Goal: Task Accomplishment & Management: Complete application form

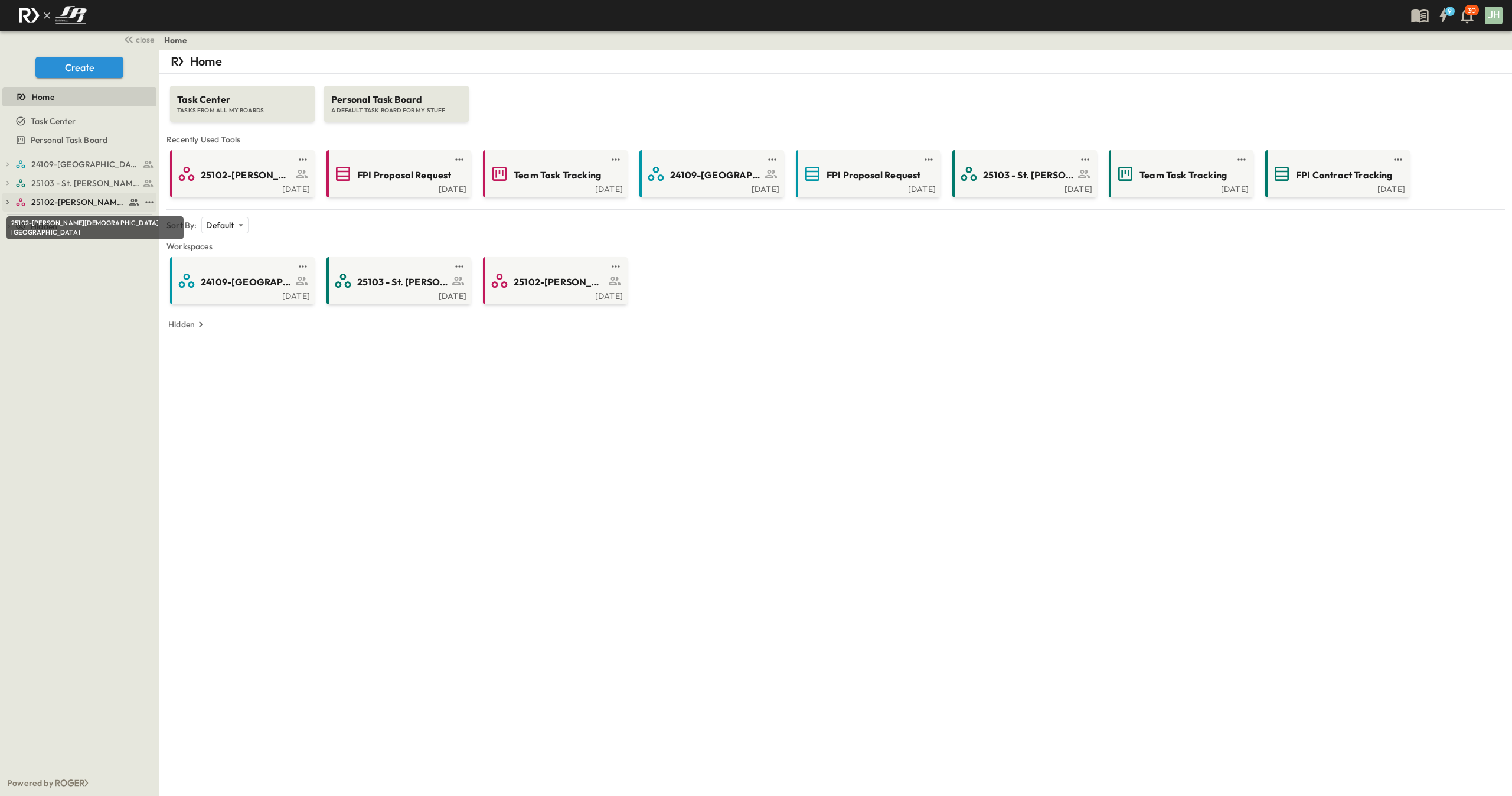
click at [90, 197] on span "25102-[PERSON_NAME][DEMOGRAPHIC_DATA][GEOGRAPHIC_DATA]" at bounding box center [78, 202] width 94 height 12
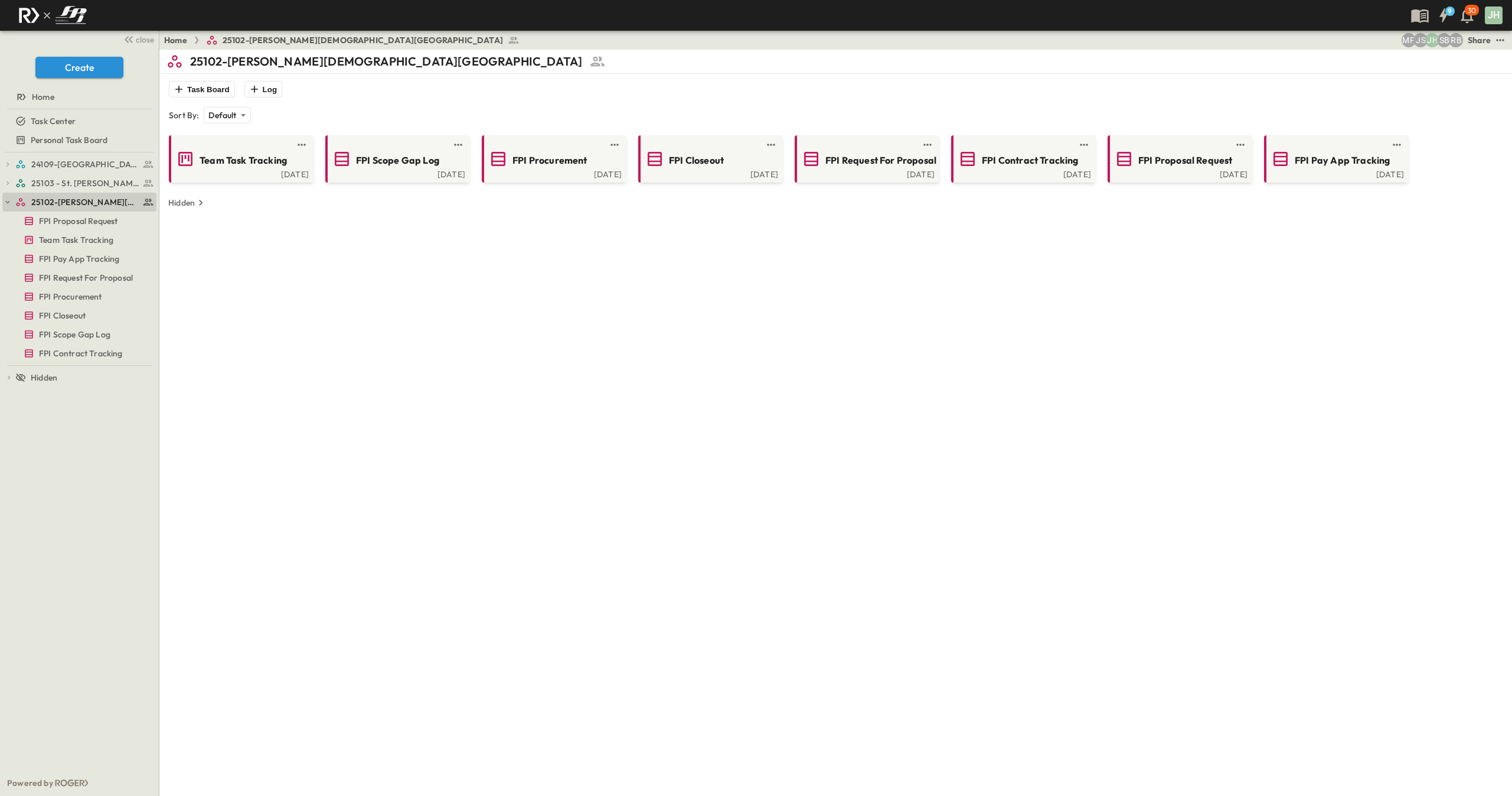
click at [239, 185] on div "Team Task Tracking [DATE] FPI Scope Gap Log [DATE] FPI Procurement [DATE] FPI C…" at bounding box center [836, 169] width 1339 height 92
click at [239, 175] on div "[DATE]" at bounding box center [240, 173] width 138 height 10
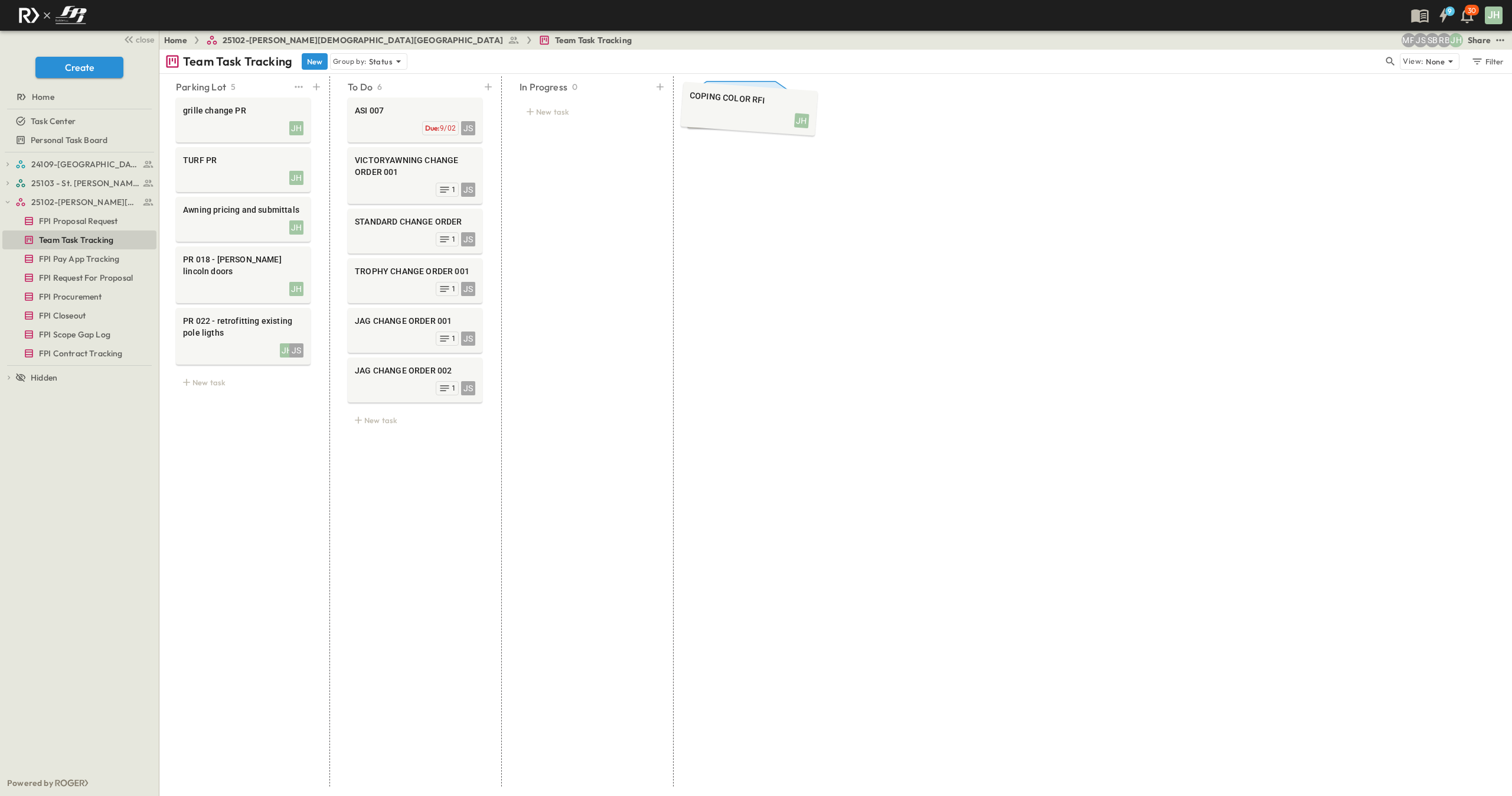
drag, startPoint x: 257, startPoint y: 125, endPoint x: 749, endPoint y: 115, distance: 492.1
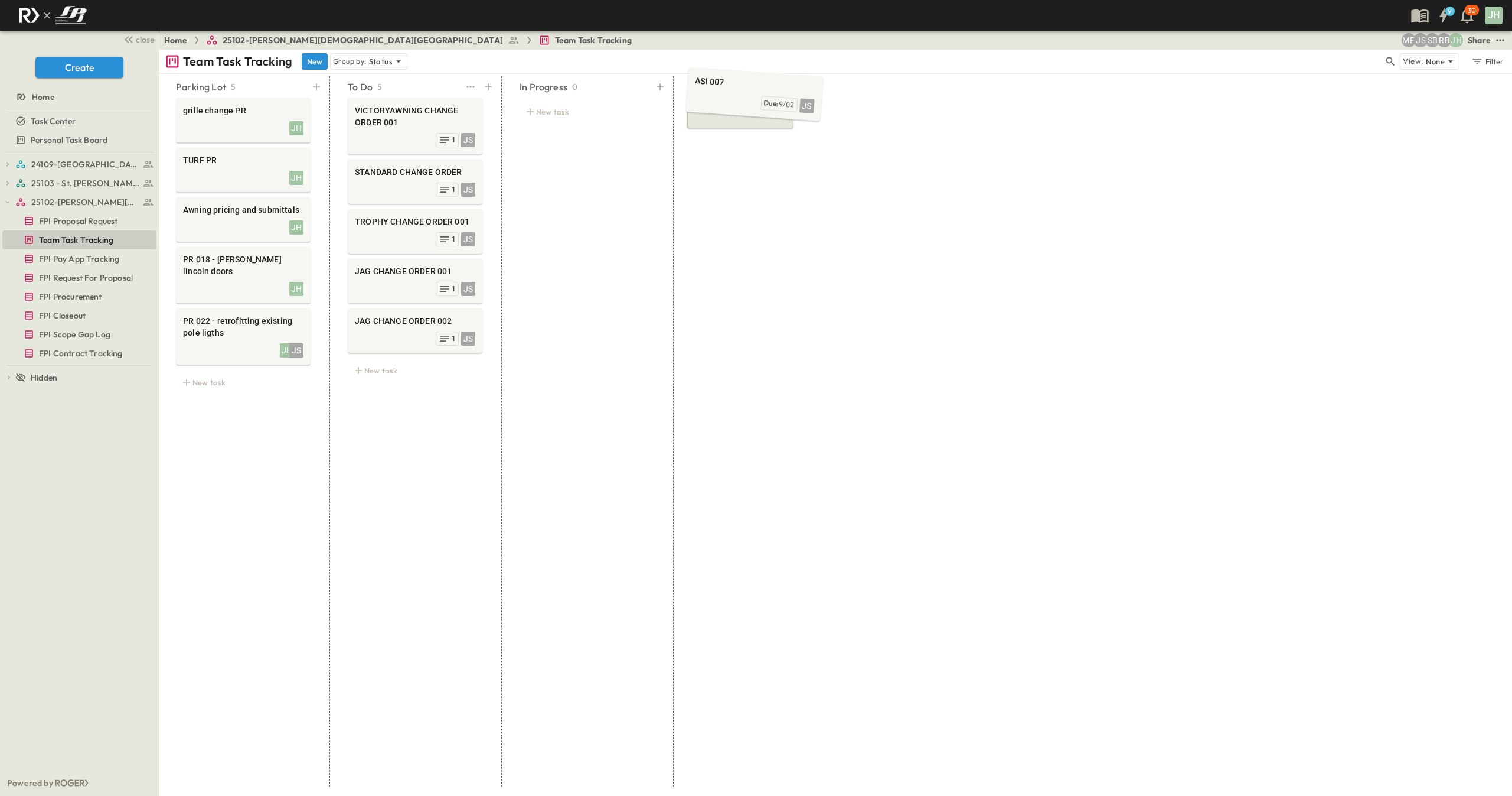
drag, startPoint x: 416, startPoint y: 129, endPoint x: 755, endPoint y: 102, distance: 340.1
click at [88, 220] on span "FPI Proposal Request" at bounding box center [78, 221] width 78 height 12
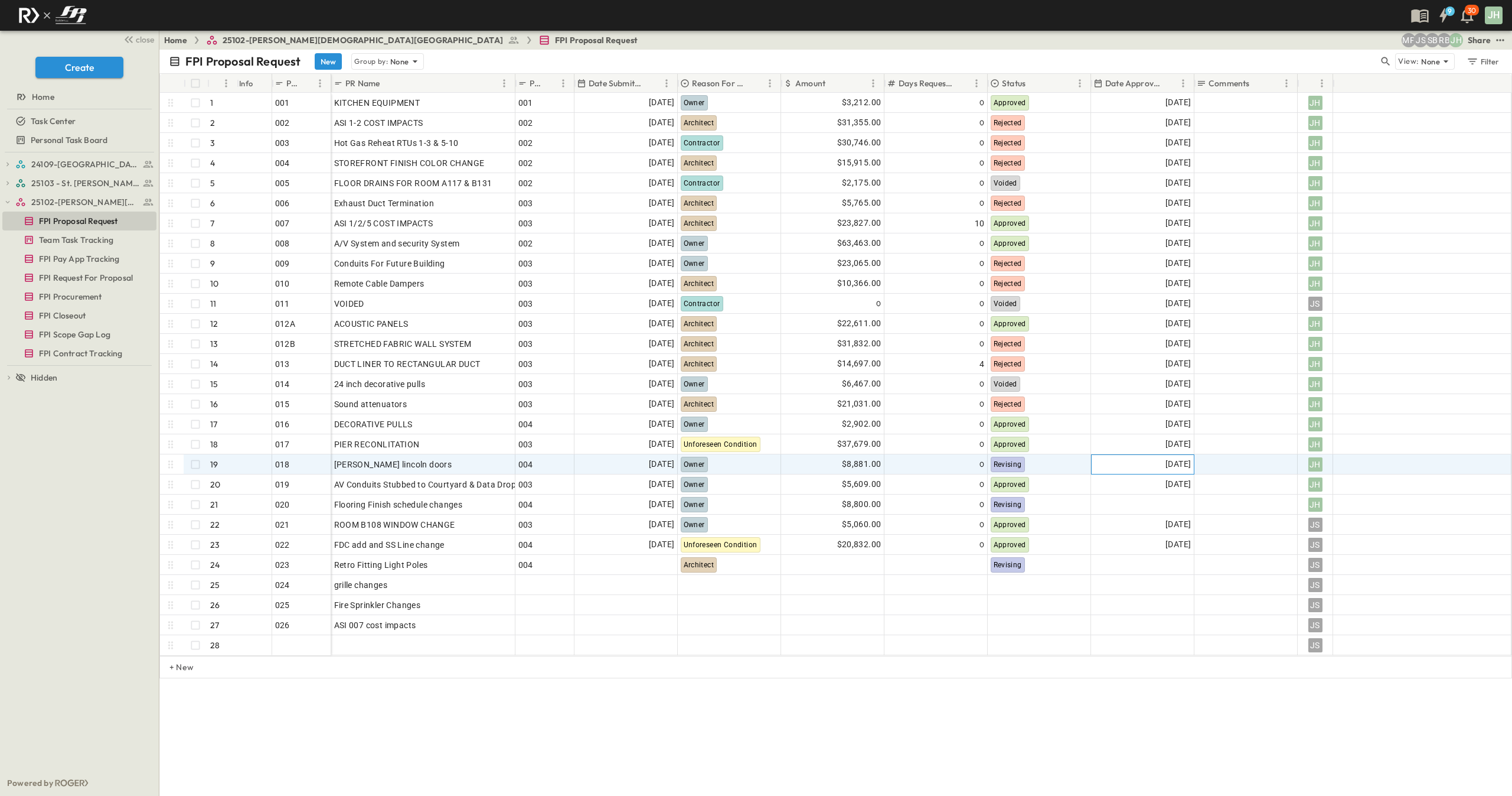
click at [1166, 458] on span "[DATE]" at bounding box center [1178, 464] width 25 height 13
click at [1233, 666] on button "Remove Date" at bounding box center [1179, 662] width 175 height 19
click at [1211, 717] on div "FPI Proposal Request New Group by: None View: None Filter # Info PR # PR Name P…" at bounding box center [835, 422] width 1353 height 746
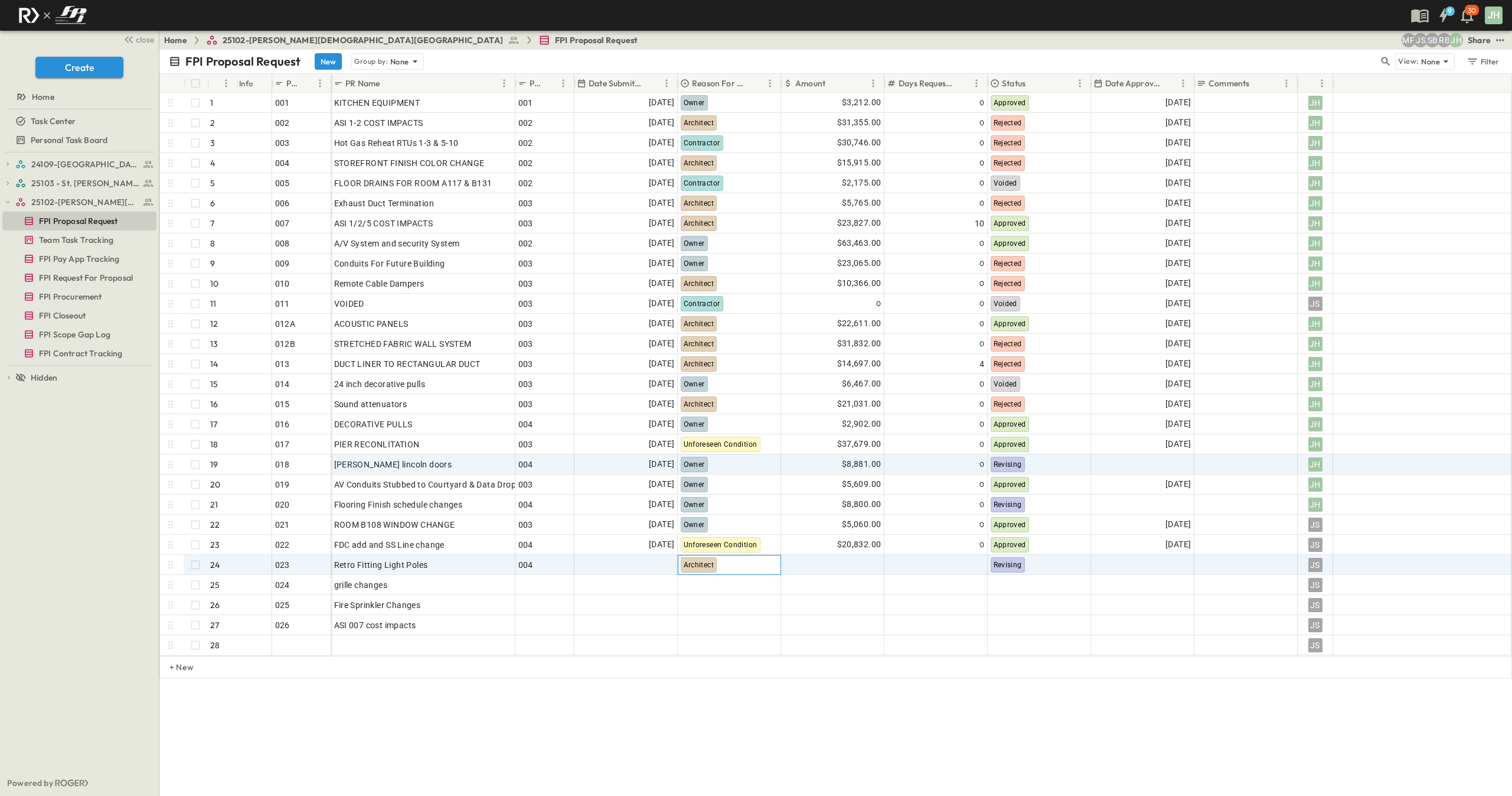
click at [759, 562] on div "Architect" at bounding box center [729, 565] width 102 height 19
click at [742, 732] on div "FPI Proposal Request New Group by: None View: None Filter # Info PR # PR Name P…" at bounding box center [835, 422] width 1353 height 746
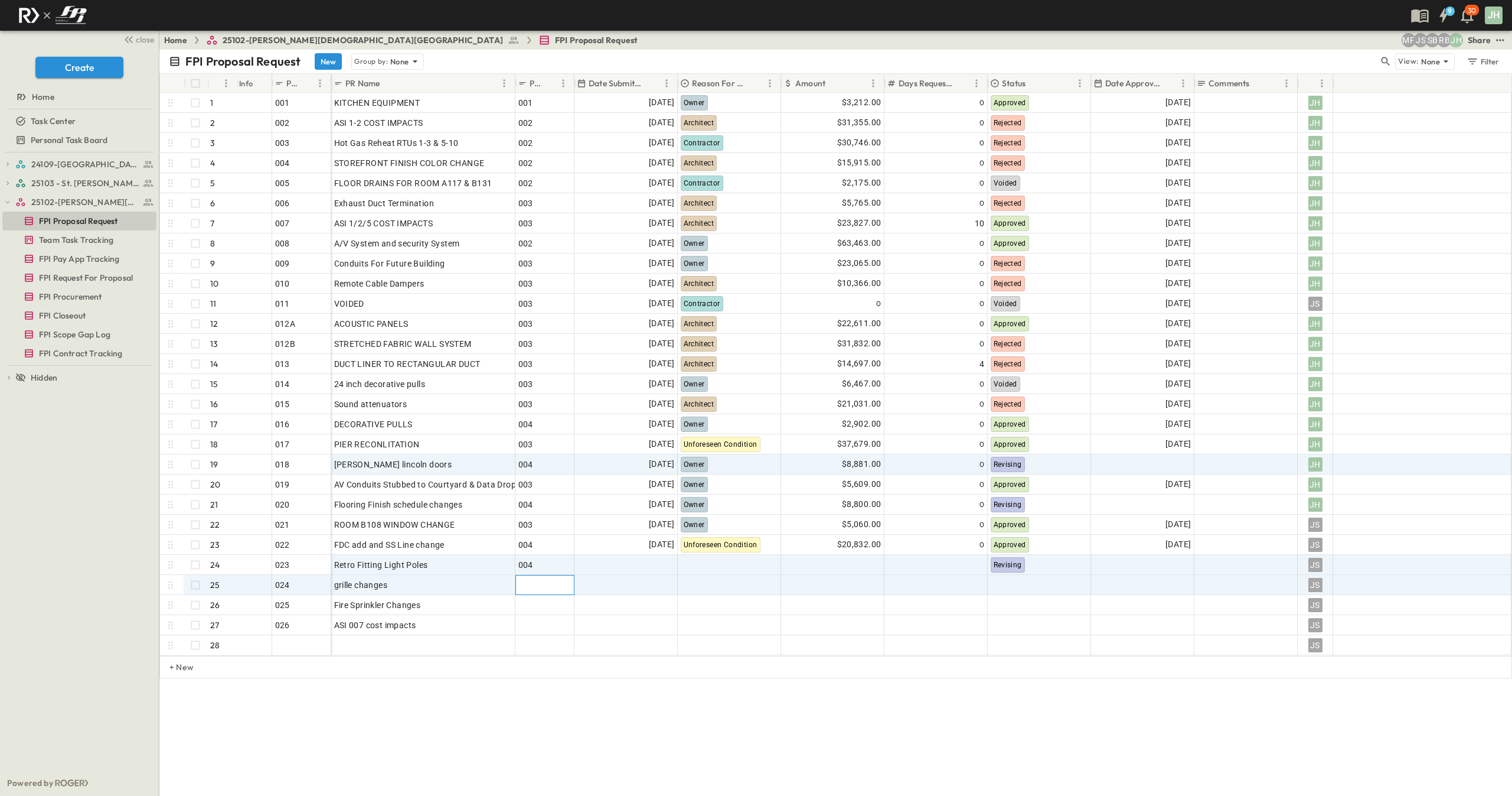
click at [541, 588] on div at bounding box center [545, 585] width 53 height 16
type input "***"
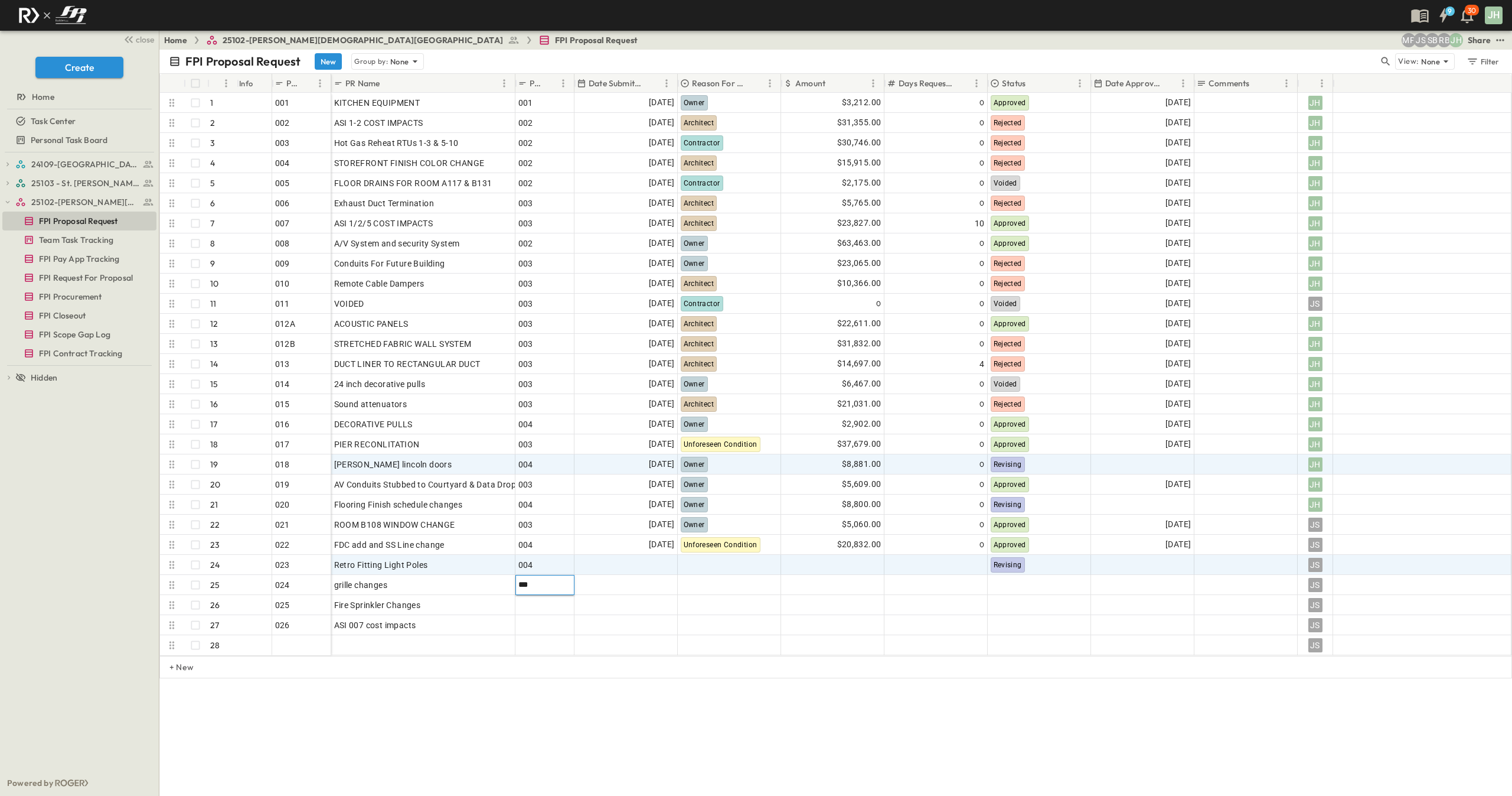
click at [649, 736] on div "FPI Proposal Request New Group by: None View: None Filter # Info PR # PR Name P…" at bounding box center [835, 422] width 1353 height 746
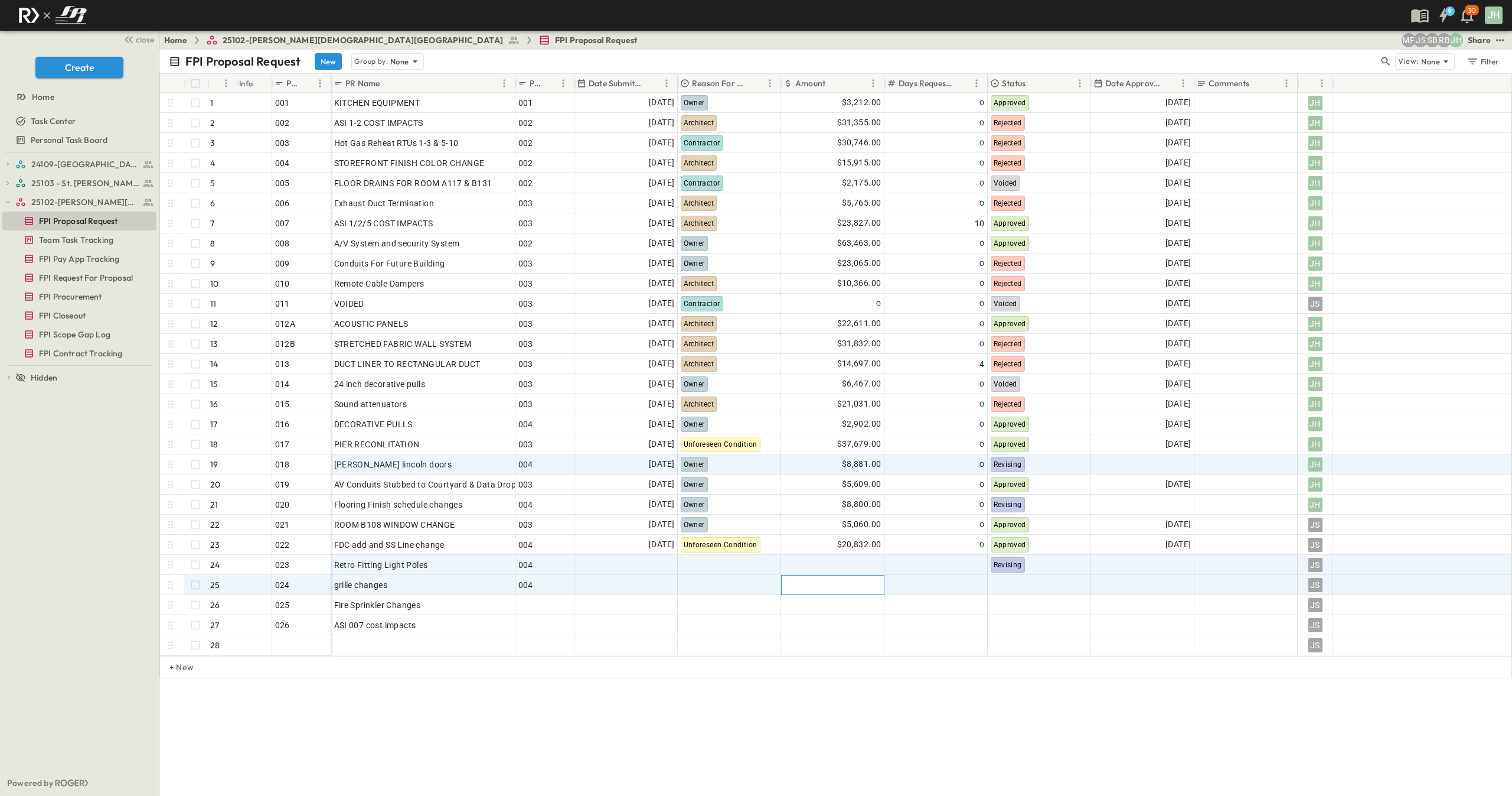
click at [834, 580] on div at bounding box center [832, 585] width 102 height 19
type input "*******"
click at [832, 731] on div "FPI Proposal Request New Group by: None View: None Filter # Info PR # PR Name P…" at bounding box center [835, 422] width 1353 height 746
click at [1016, 581] on div at bounding box center [1039, 585] width 102 height 19
click at [1031, 548] on span "Revising" at bounding box center [1021, 547] width 27 height 10
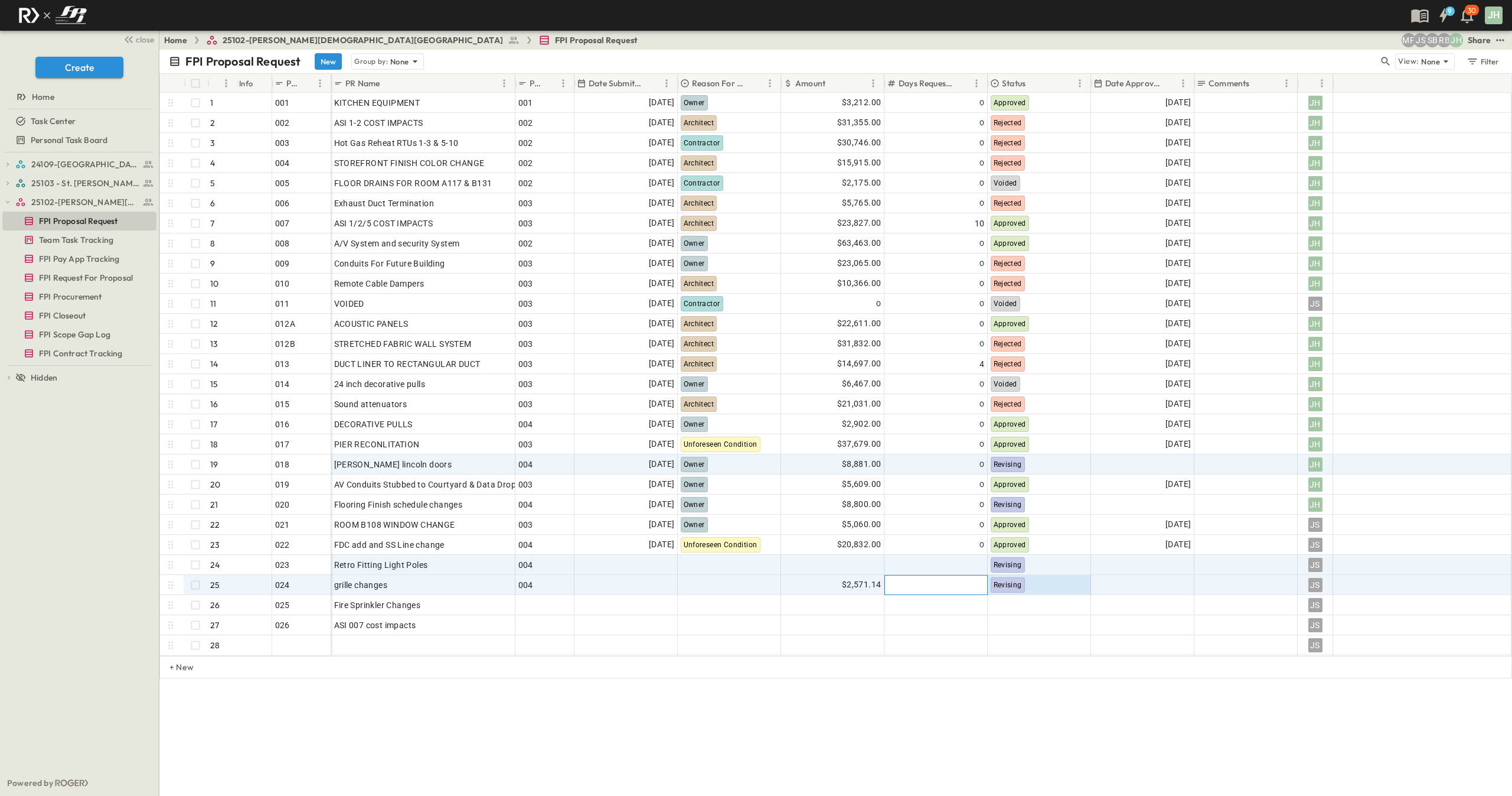
click at [968, 590] on div at bounding box center [936, 585] width 97 height 16
type input "*"
drag, startPoint x: 1097, startPoint y: 727, endPoint x: 1085, endPoint y: 720, distance: 13.9
click at [1097, 727] on div "FPI Proposal Request New Group by: None View: None Filter # Info PR # PR Name P…" at bounding box center [835, 422] width 1353 height 746
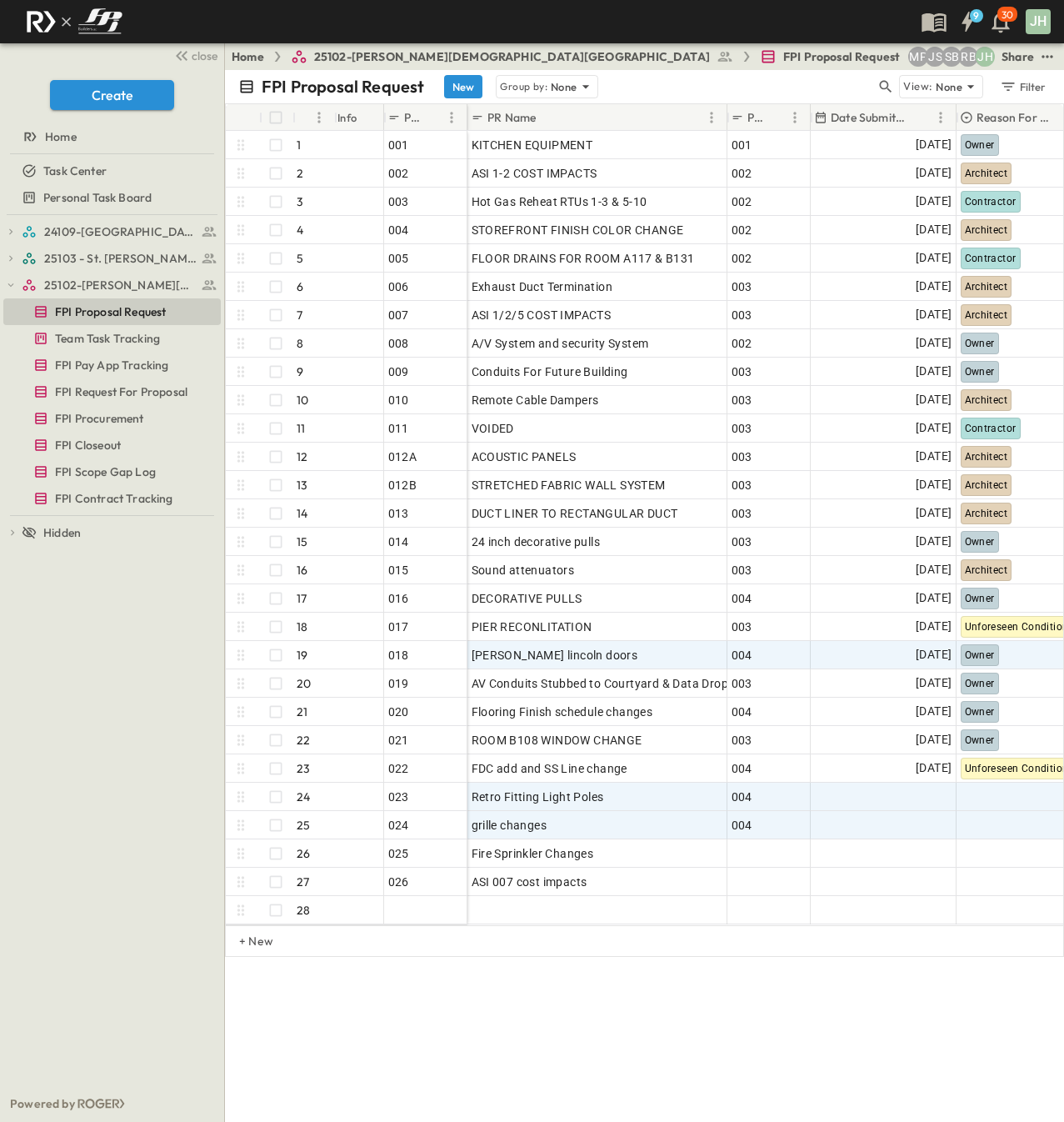
drag, startPoint x: 222, startPoint y: 725, endPoint x: 190, endPoint y: 724, distance: 32.0
click at [190, 724] on div "24109-St. [PERSON_NAME] of [GEOGRAPHIC_DATA] FPI Request For Proposal FPI Scope…" at bounding box center [112, 649] width 224 height 870
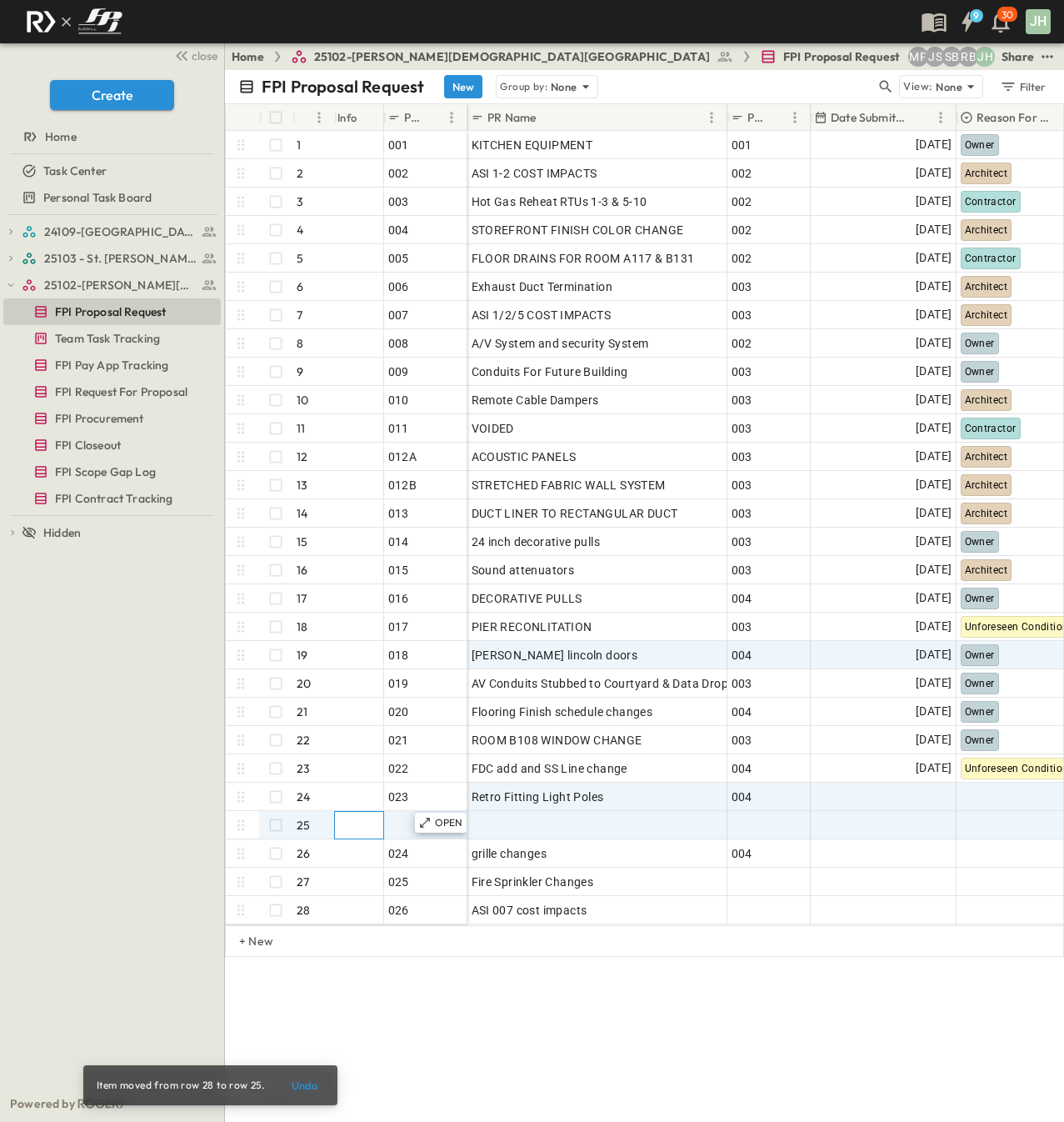
click at [380, 823] on div at bounding box center [357, 825] width 52 height 26
click at [398, 828] on div at bounding box center [426, 825] width 75 height 23
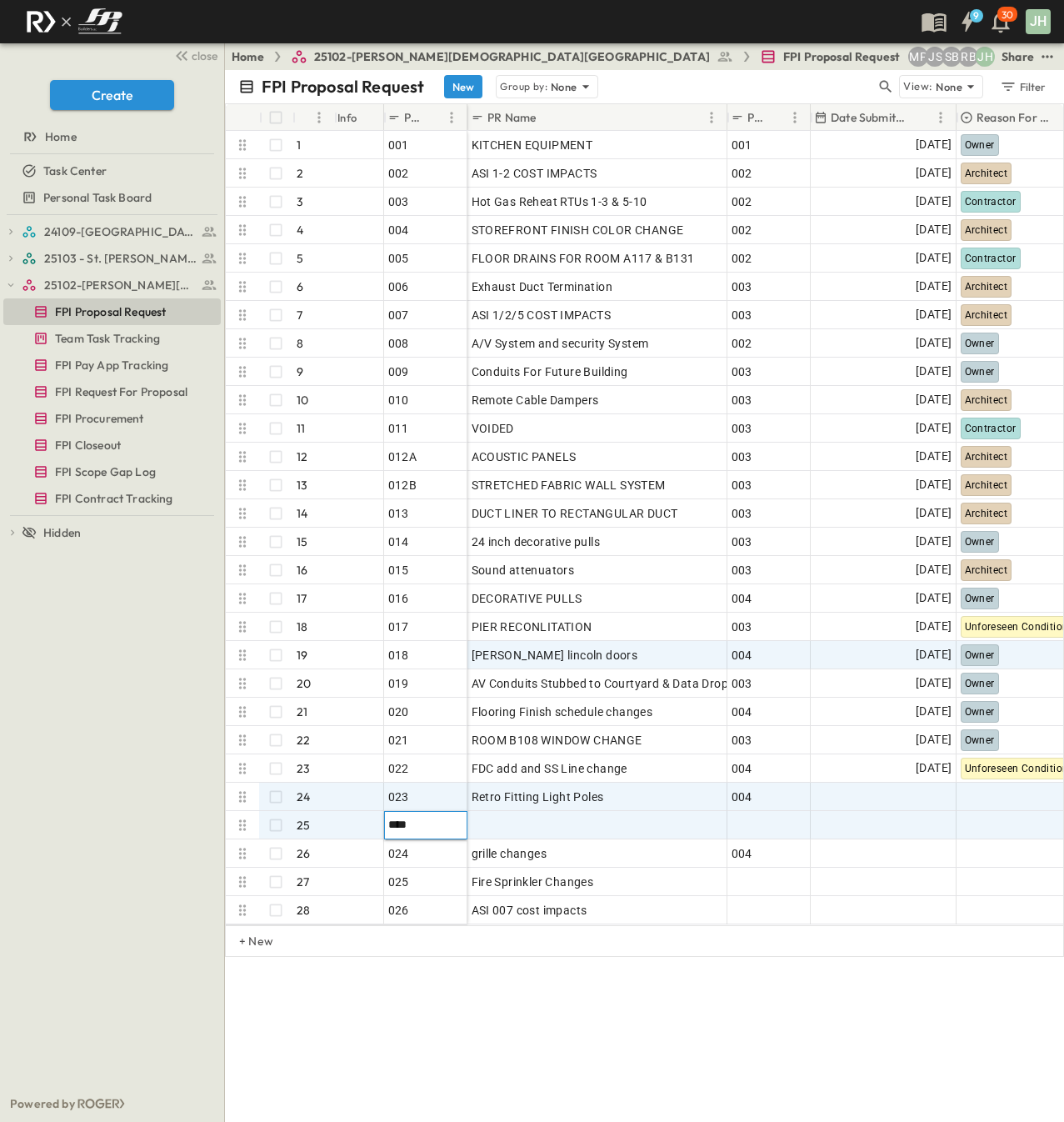
type input "****"
click at [647, 789] on div "Retro Fitting Light Poles" at bounding box center [597, 796] width 251 height 23
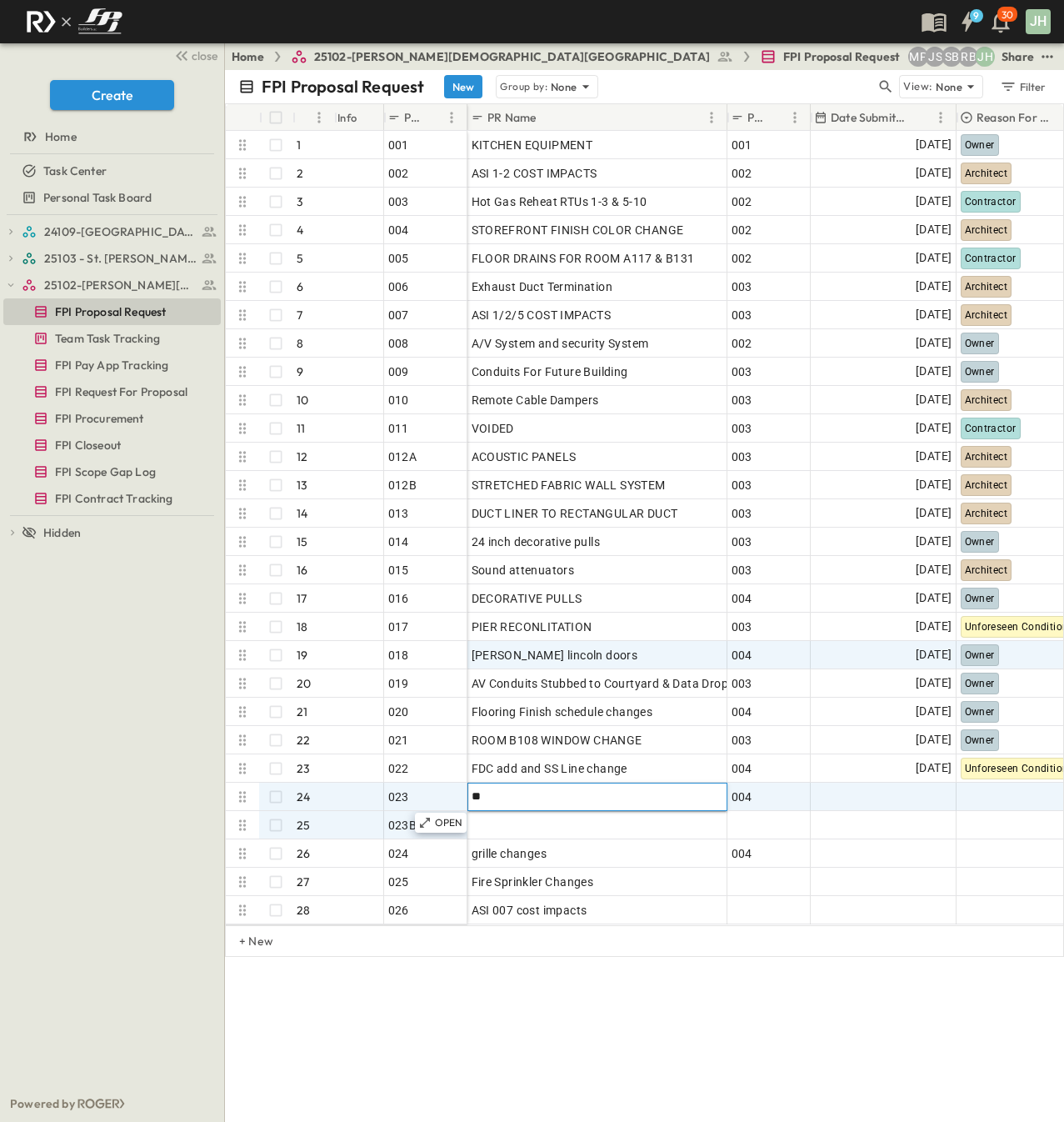
type input "*"
click at [492, 792] on input "text" at bounding box center [597, 795] width 257 height 20
paste input "**********"
type input "**********"
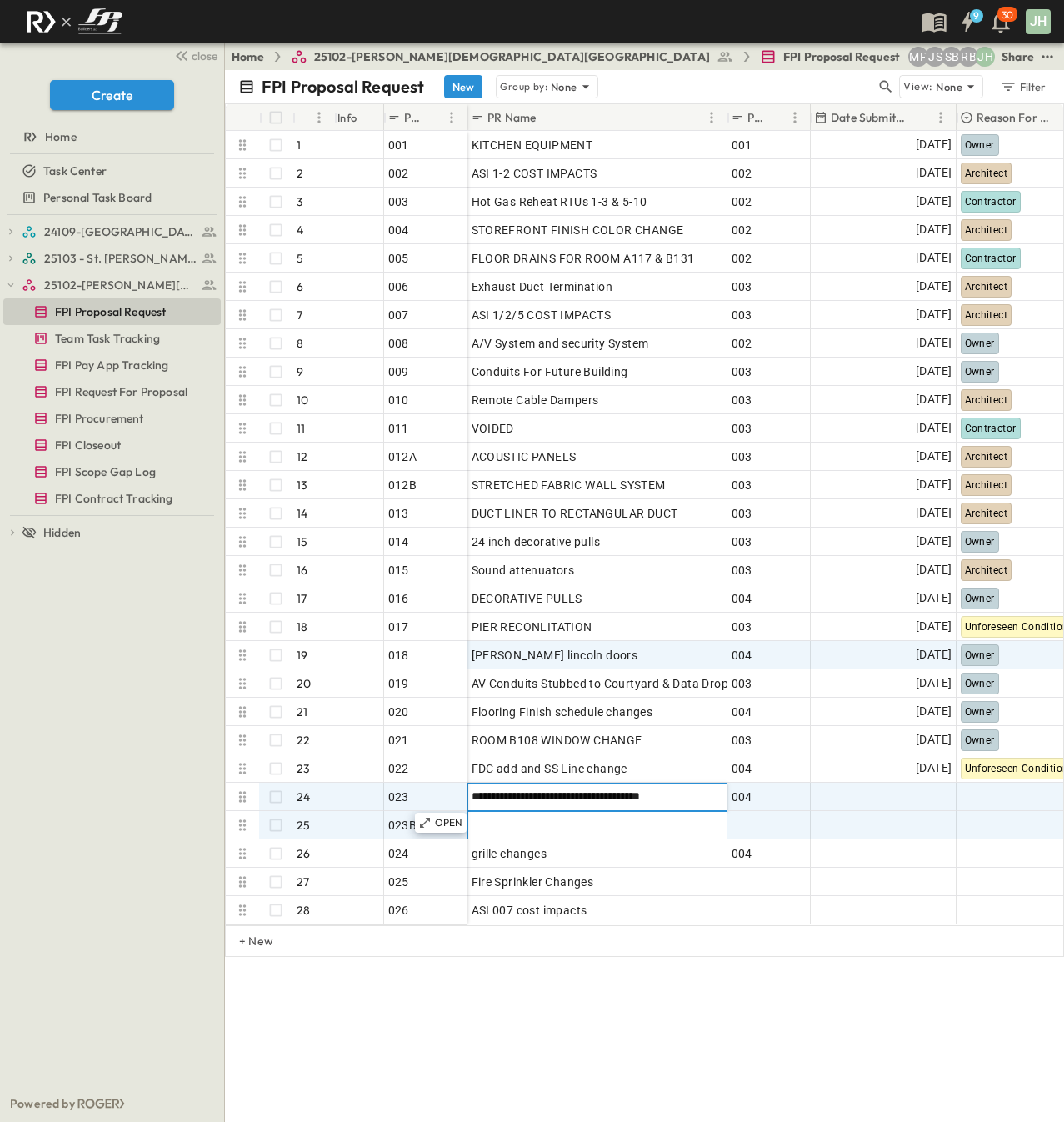
click at [543, 824] on div at bounding box center [597, 825] width 251 height 23
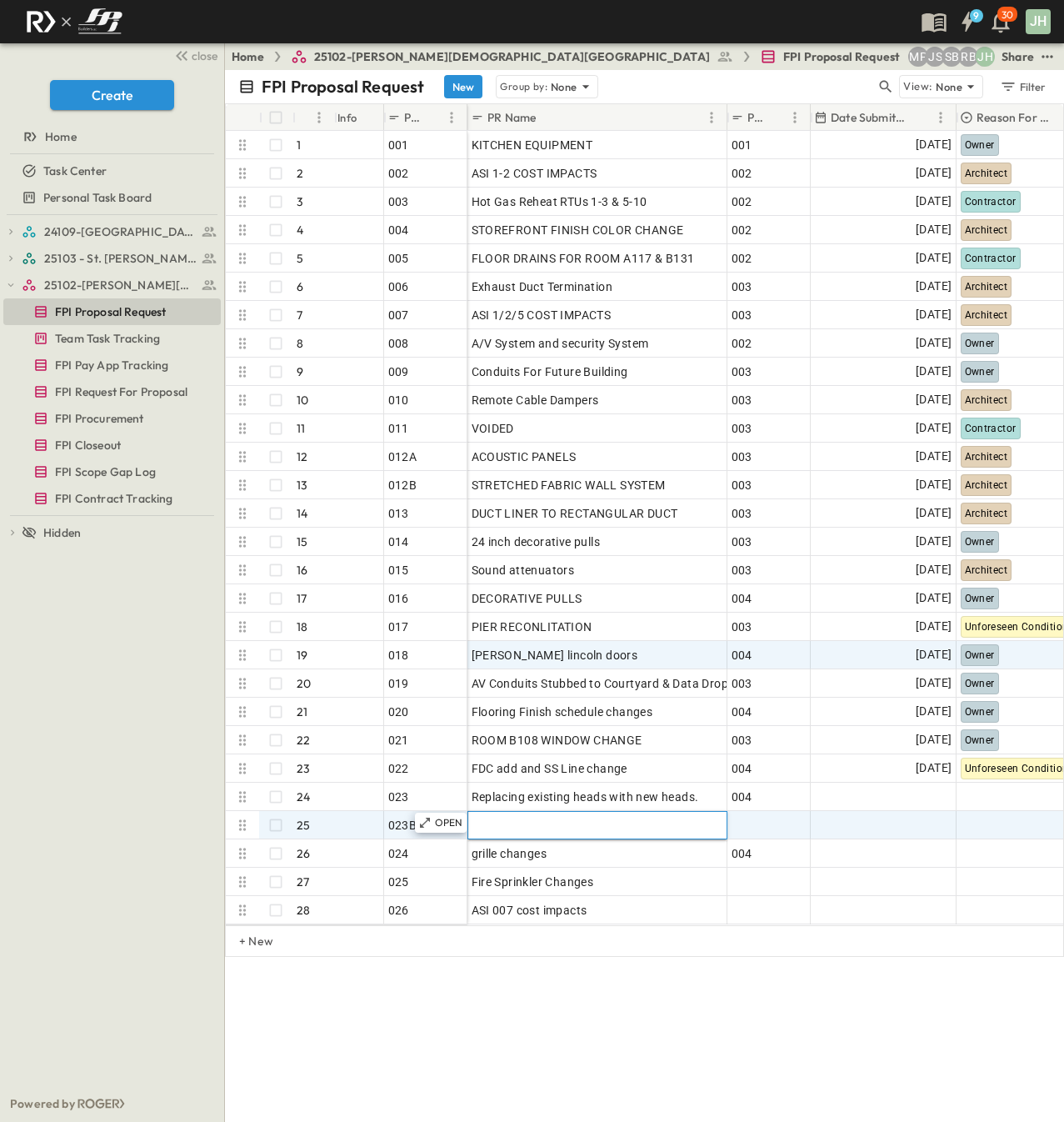
type input "**********"
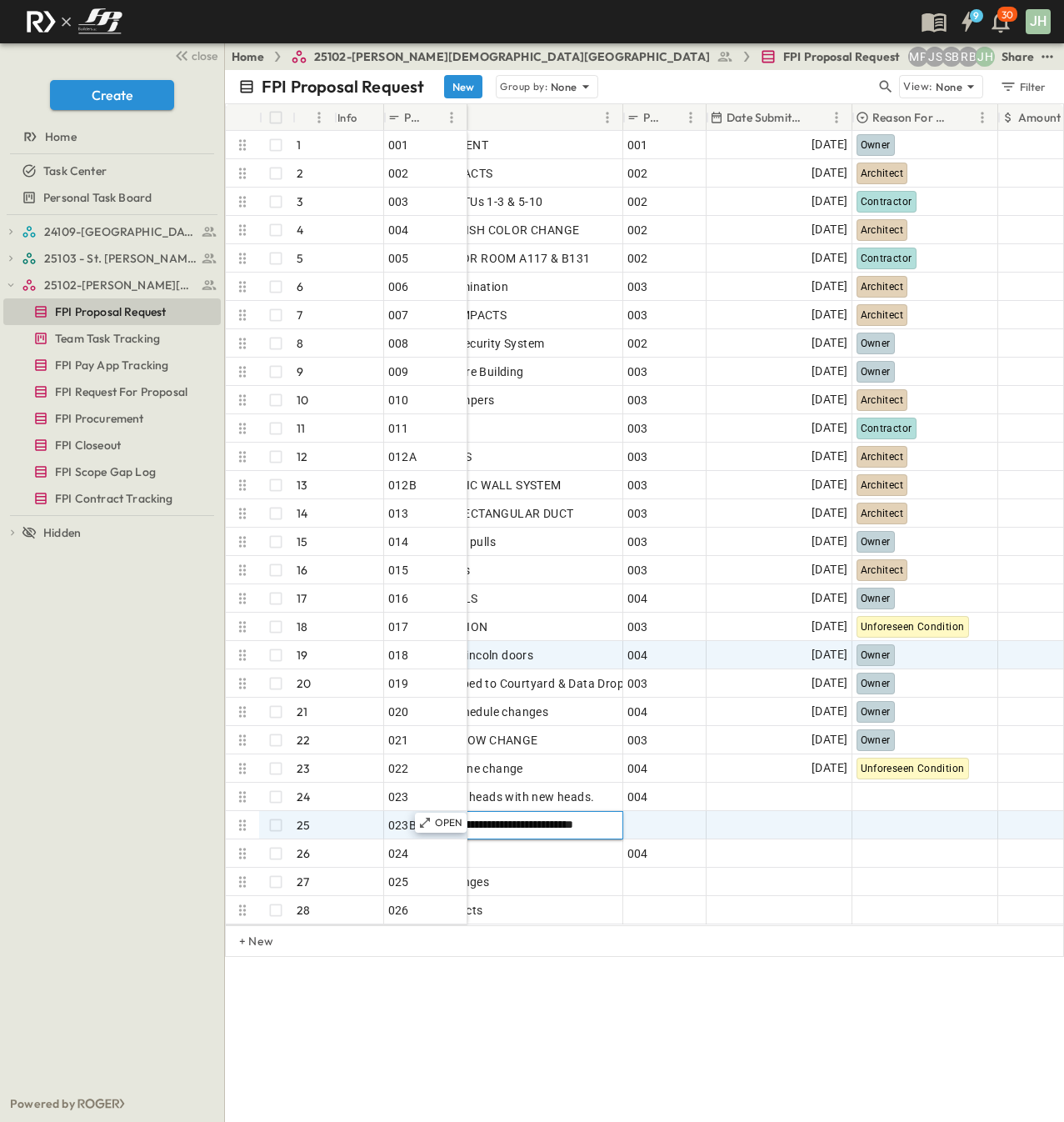
scroll to position [0, 112]
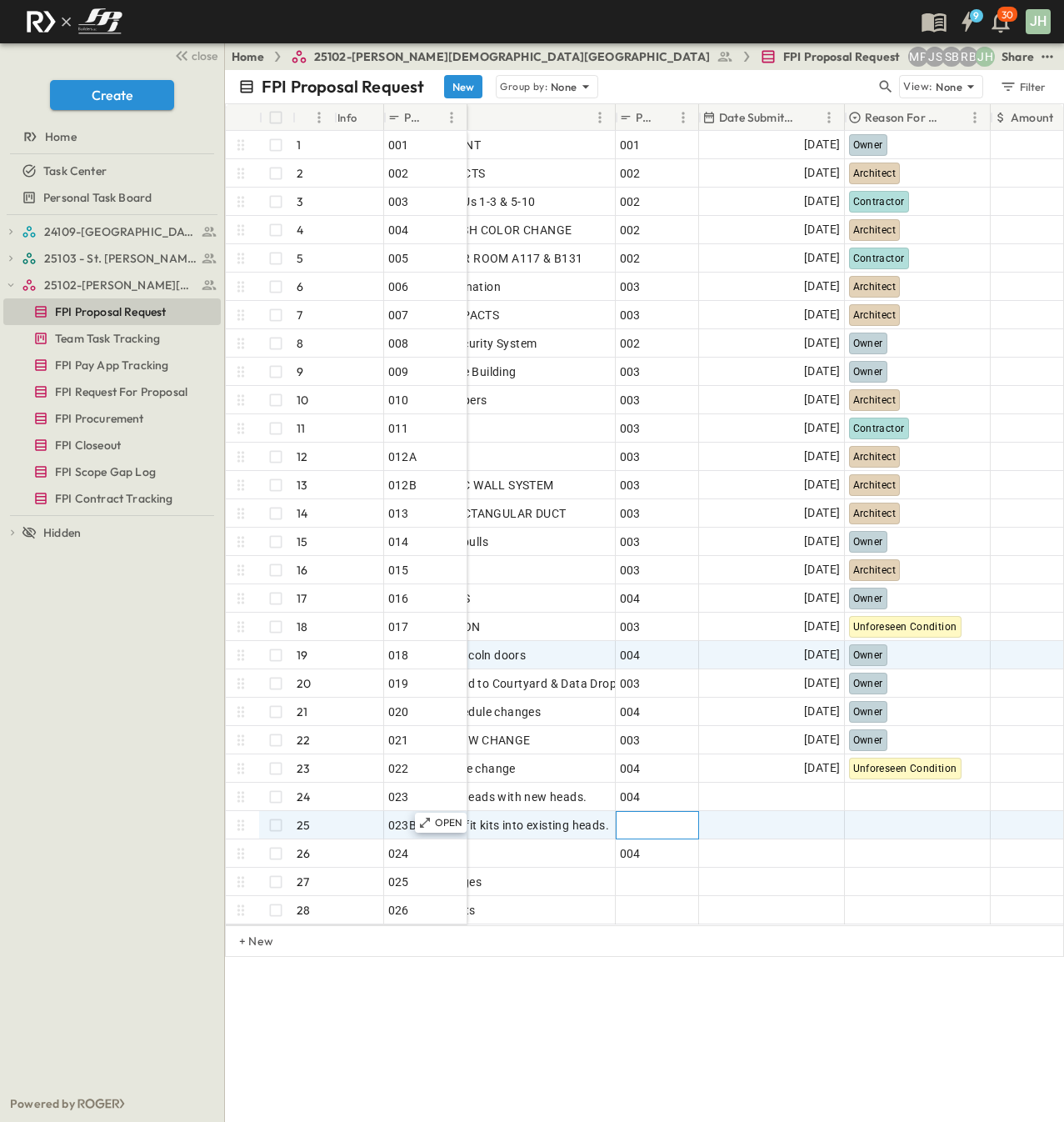
click at [627, 834] on div at bounding box center [658, 825] width 75 height 23
type input "***"
click at [676, 996] on div "FPI Proposal Request New Group by: None View: None Filter # Info PR # PR Name P…" at bounding box center [644, 596] width 839 height 1052
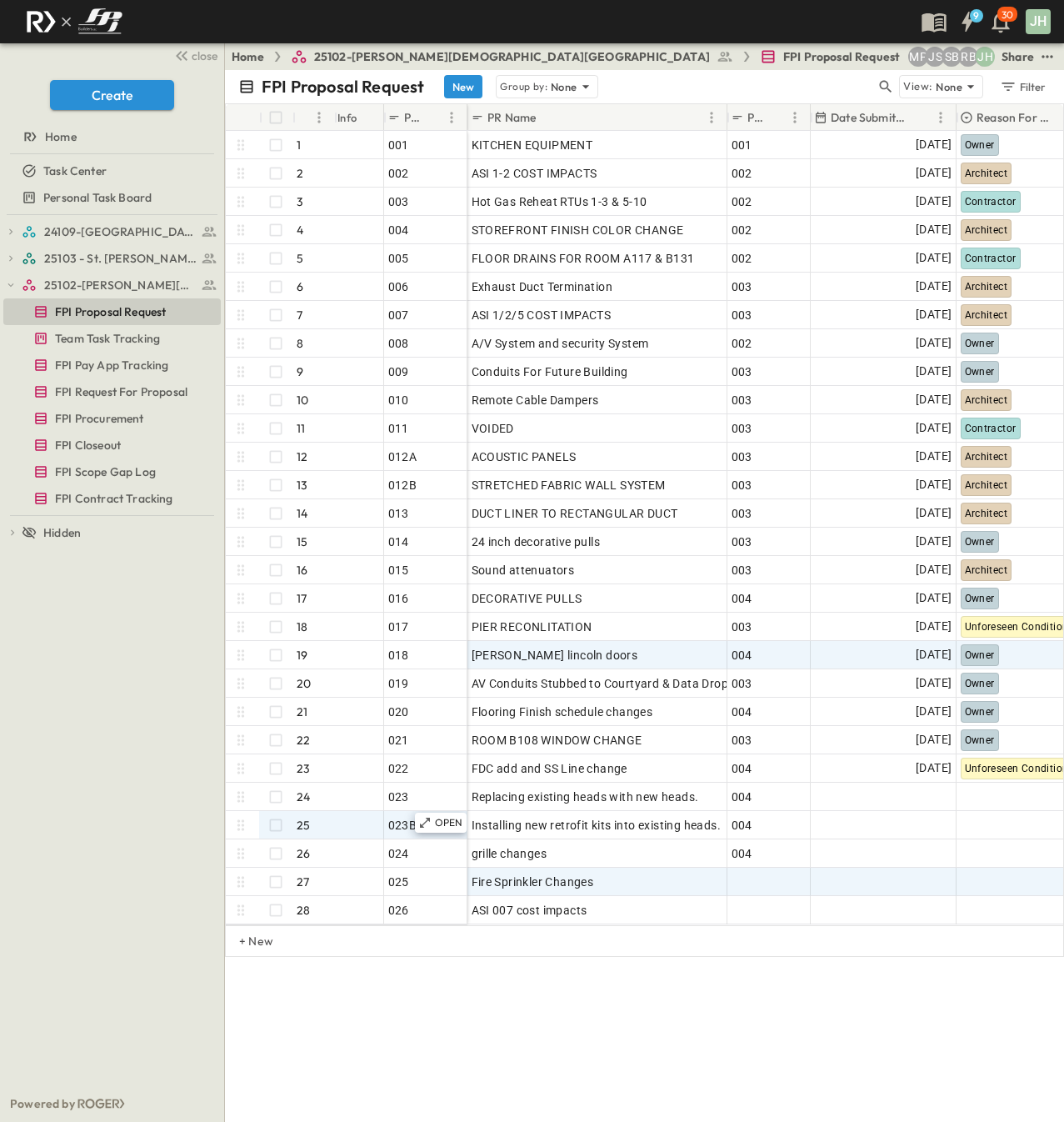
scroll to position [0, 2]
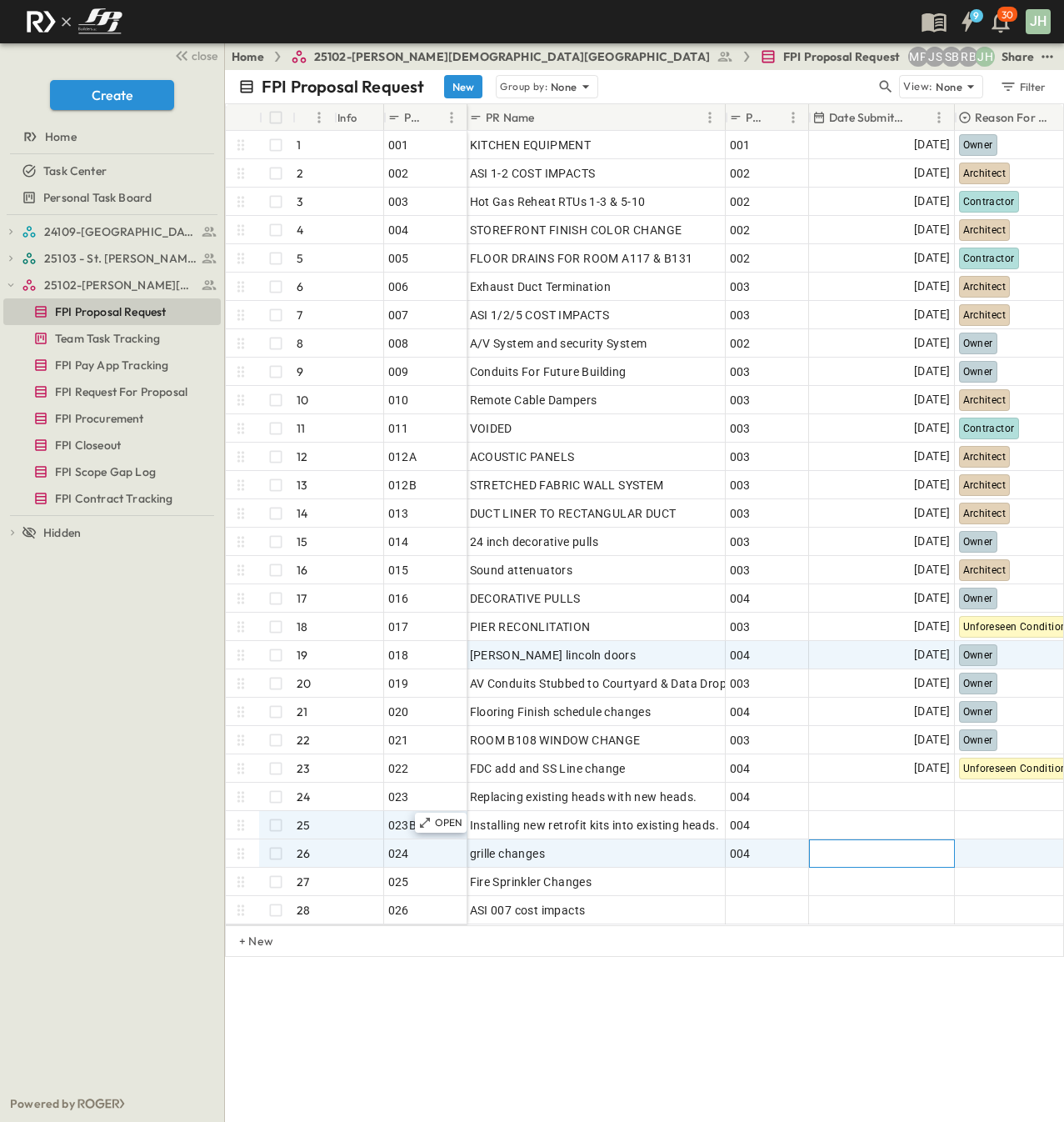
click at [844, 860] on div at bounding box center [882, 853] width 144 height 26
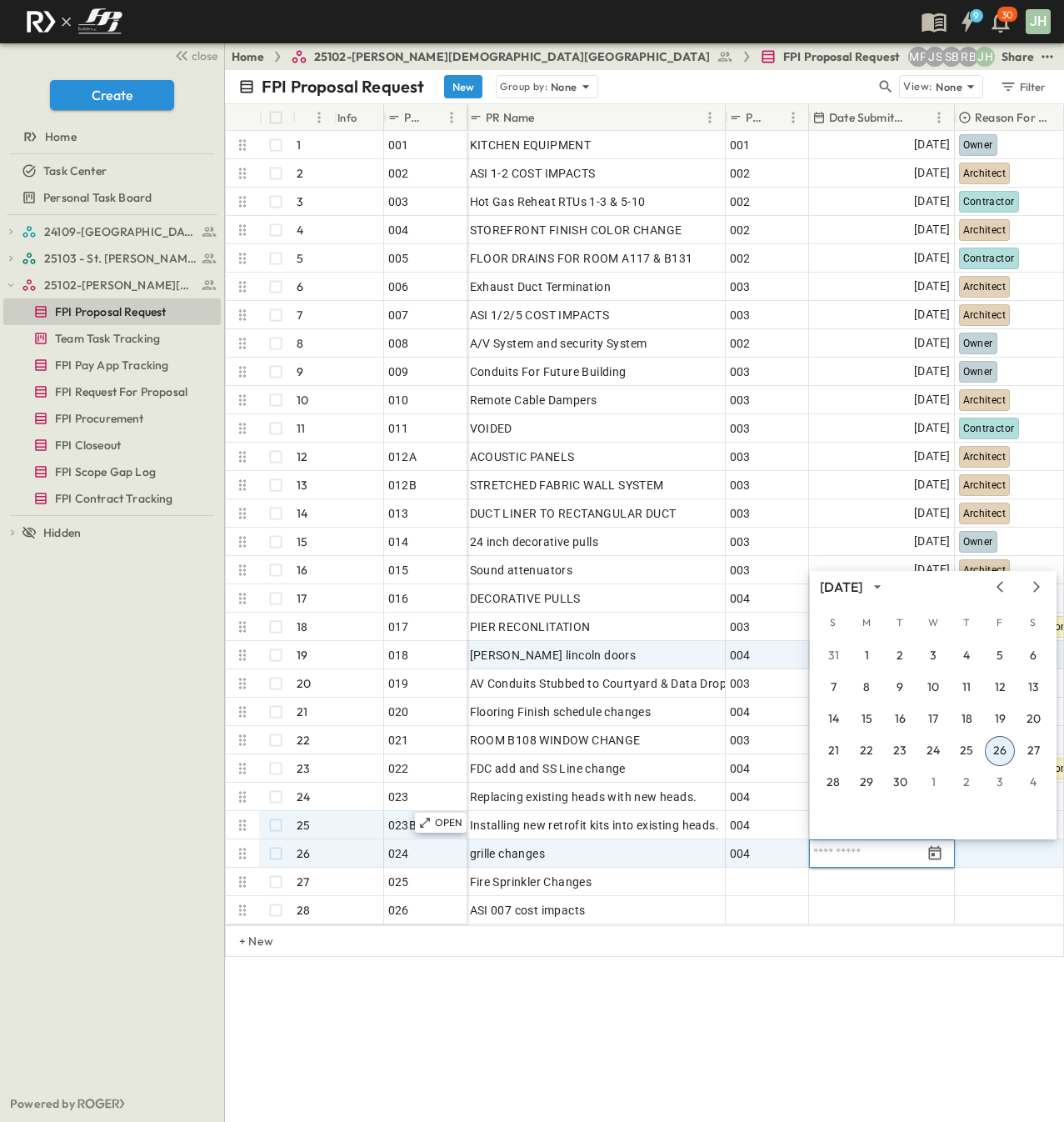
click at [1005, 755] on button "26" at bounding box center [999, 751] width 30 height 30
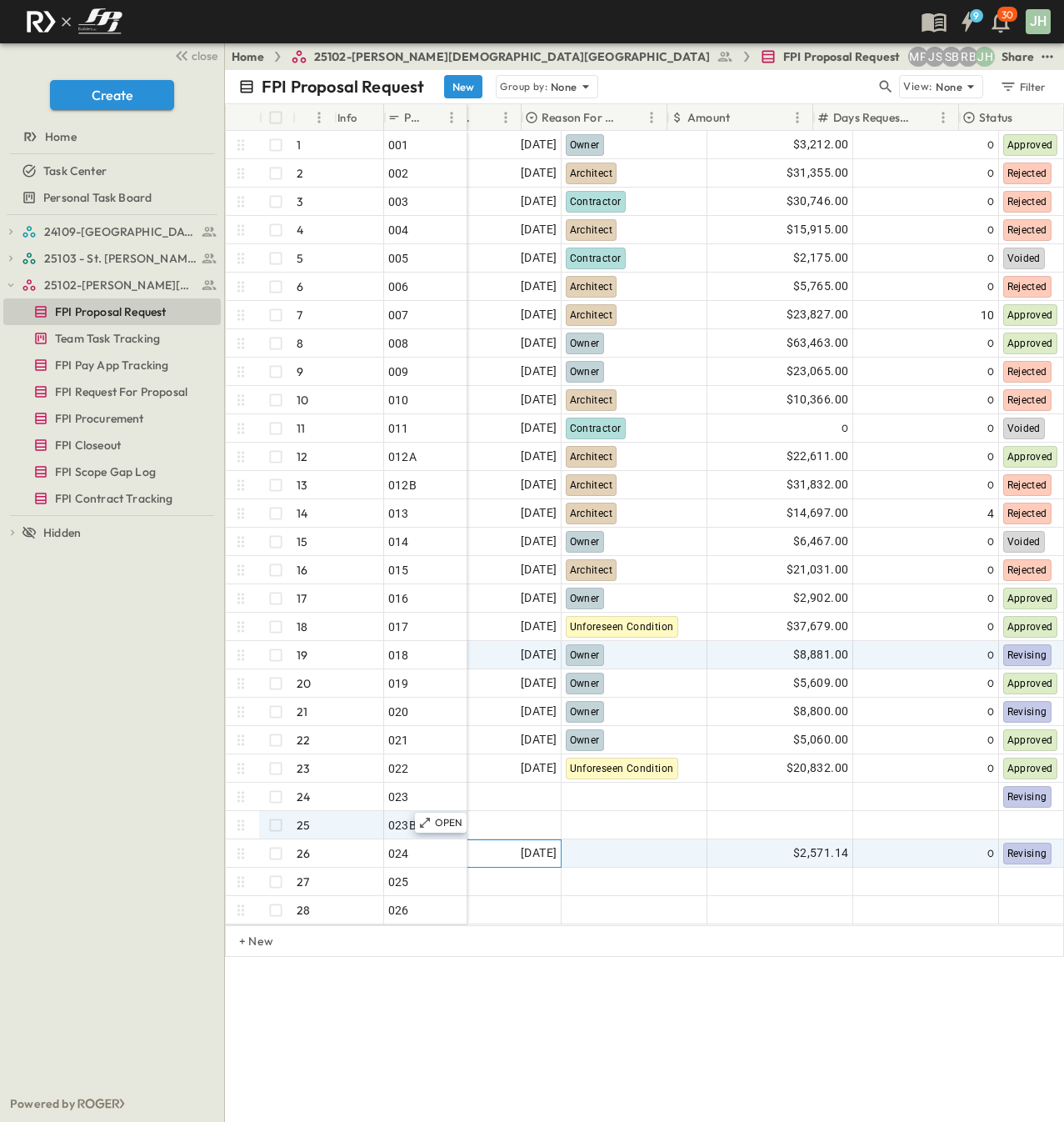
scroll to position [0, 388]
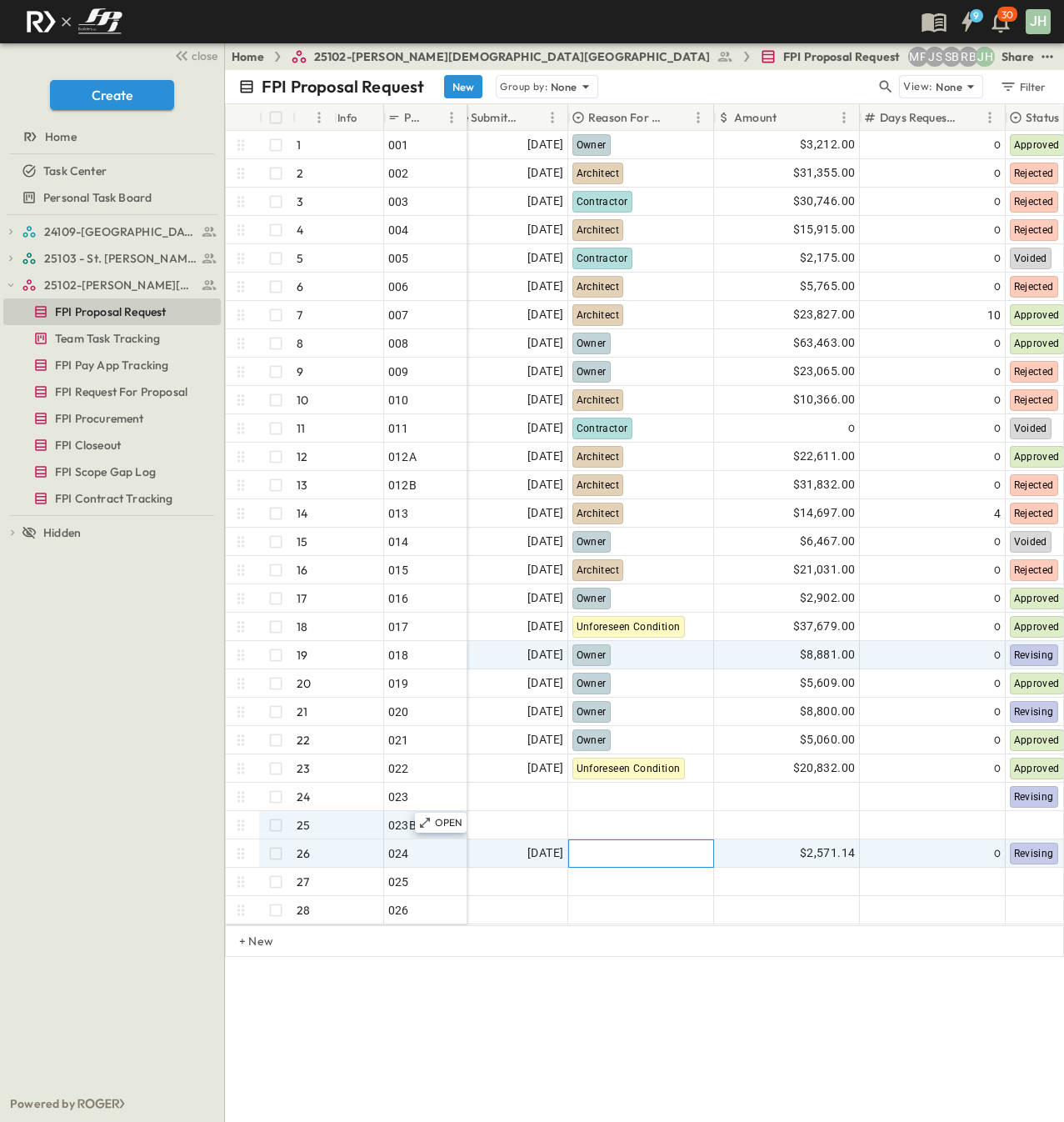
click at [598, 860] on div at bounding box center [641, 853] width 144 height 26
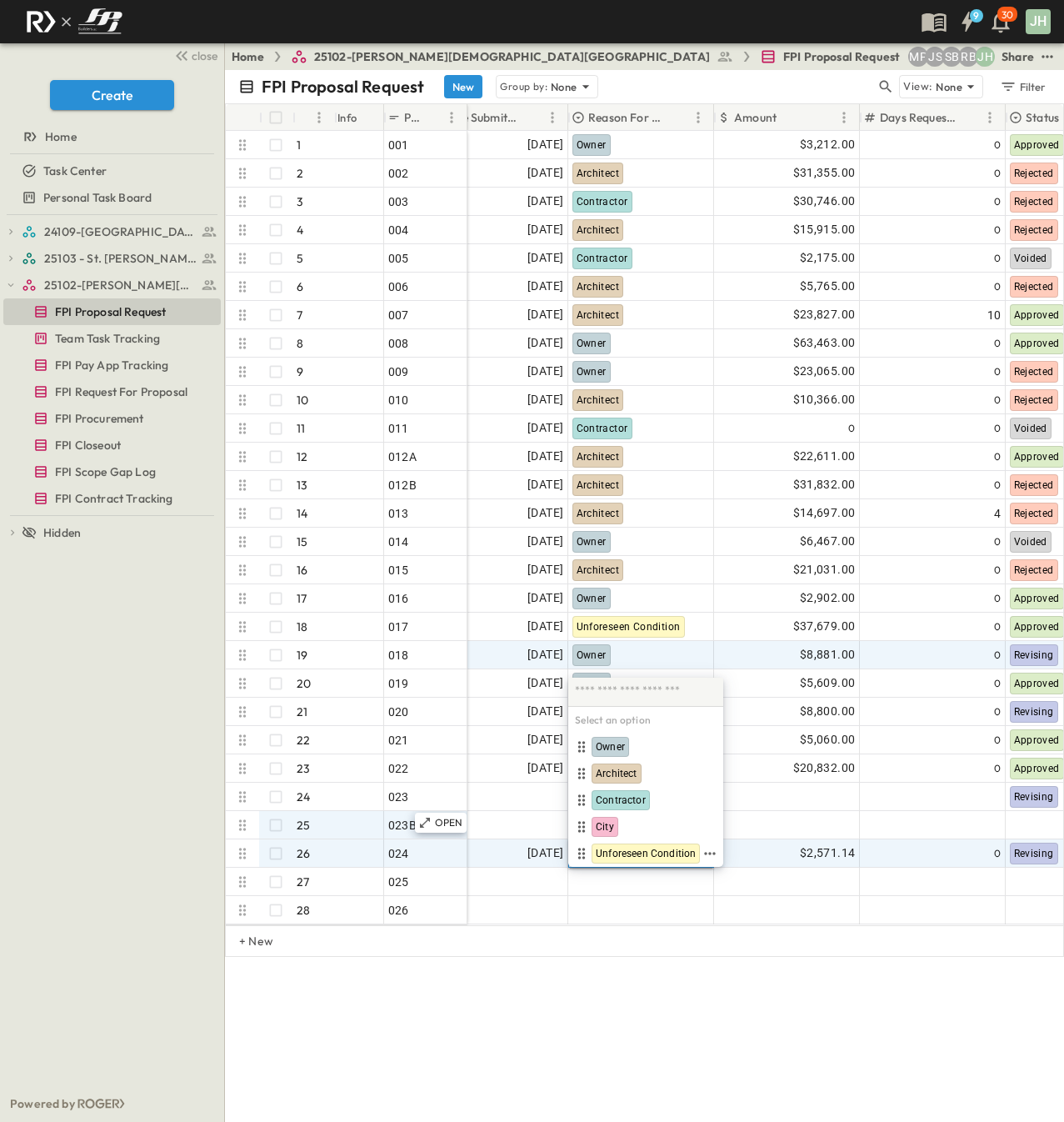
click at [633, 850] on span "Unforeseen Condition" at bounding box center [645, 854] width 100 height 14
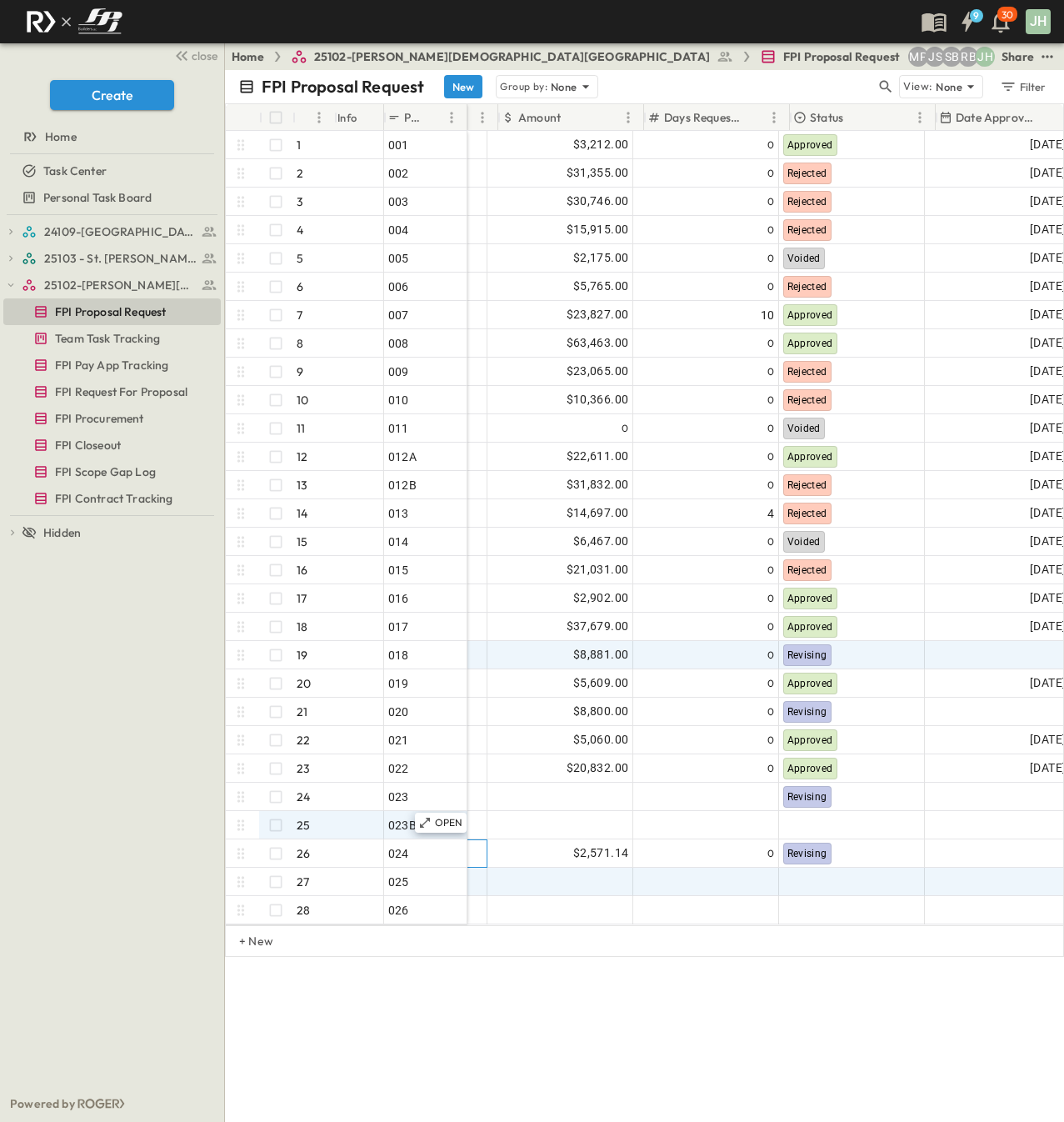
scroll to position [0, 653]
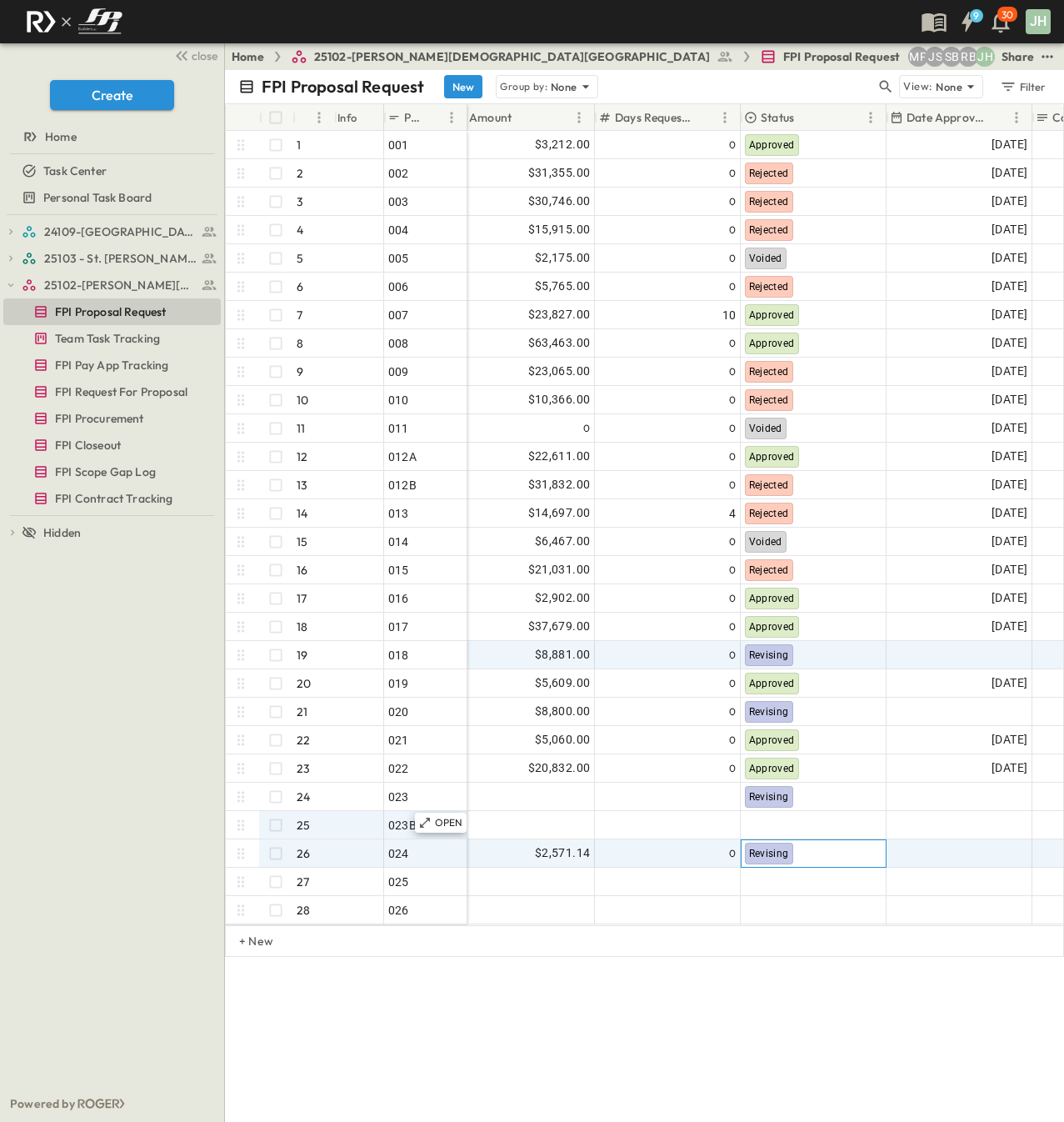
click at [809, 859] on div "Revising" at bounding box center [814, 853] width 144 height 26
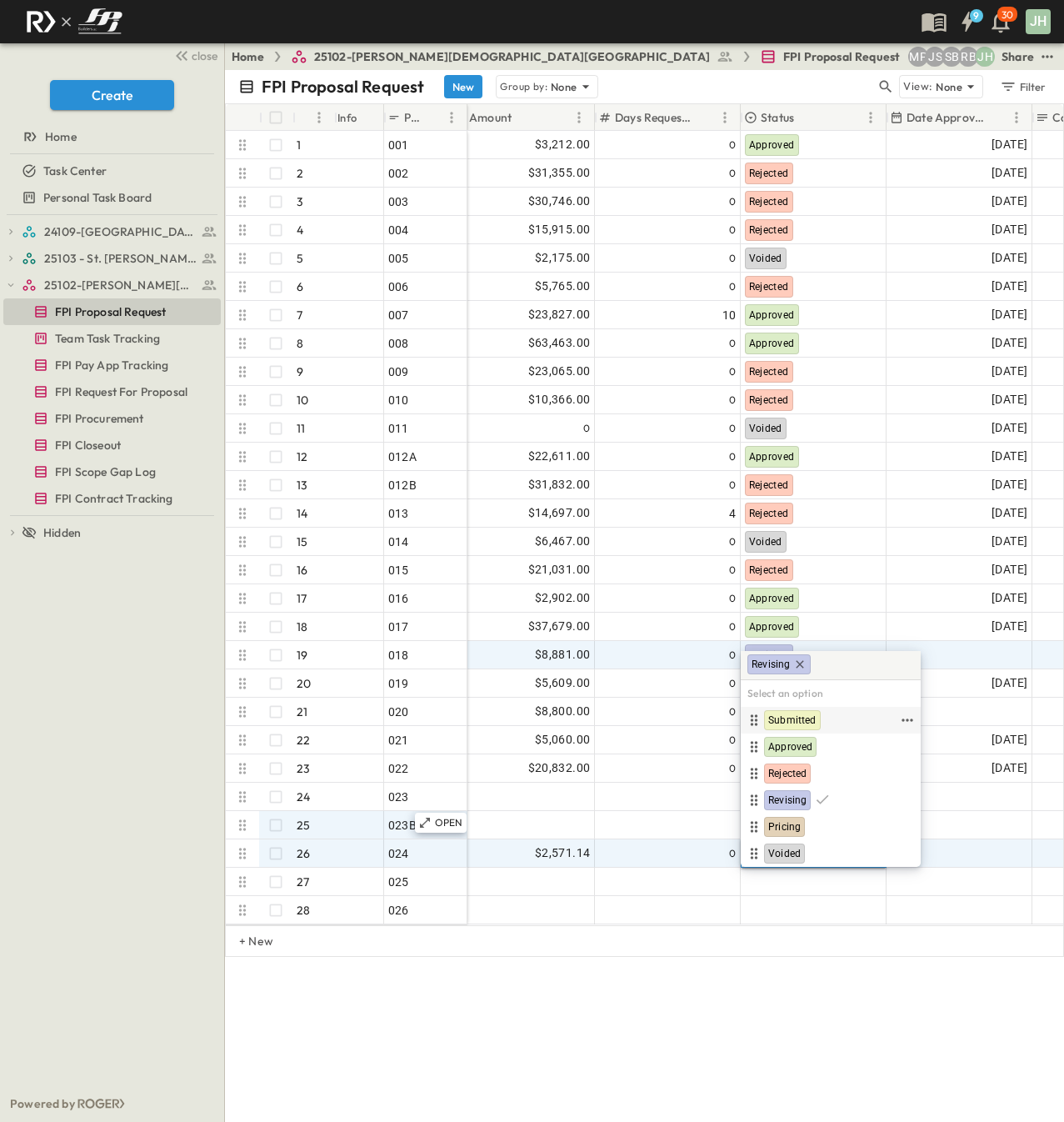
click at [786, 717] on span "Submitted" at bounding box center [792, 720] width 49 height 14
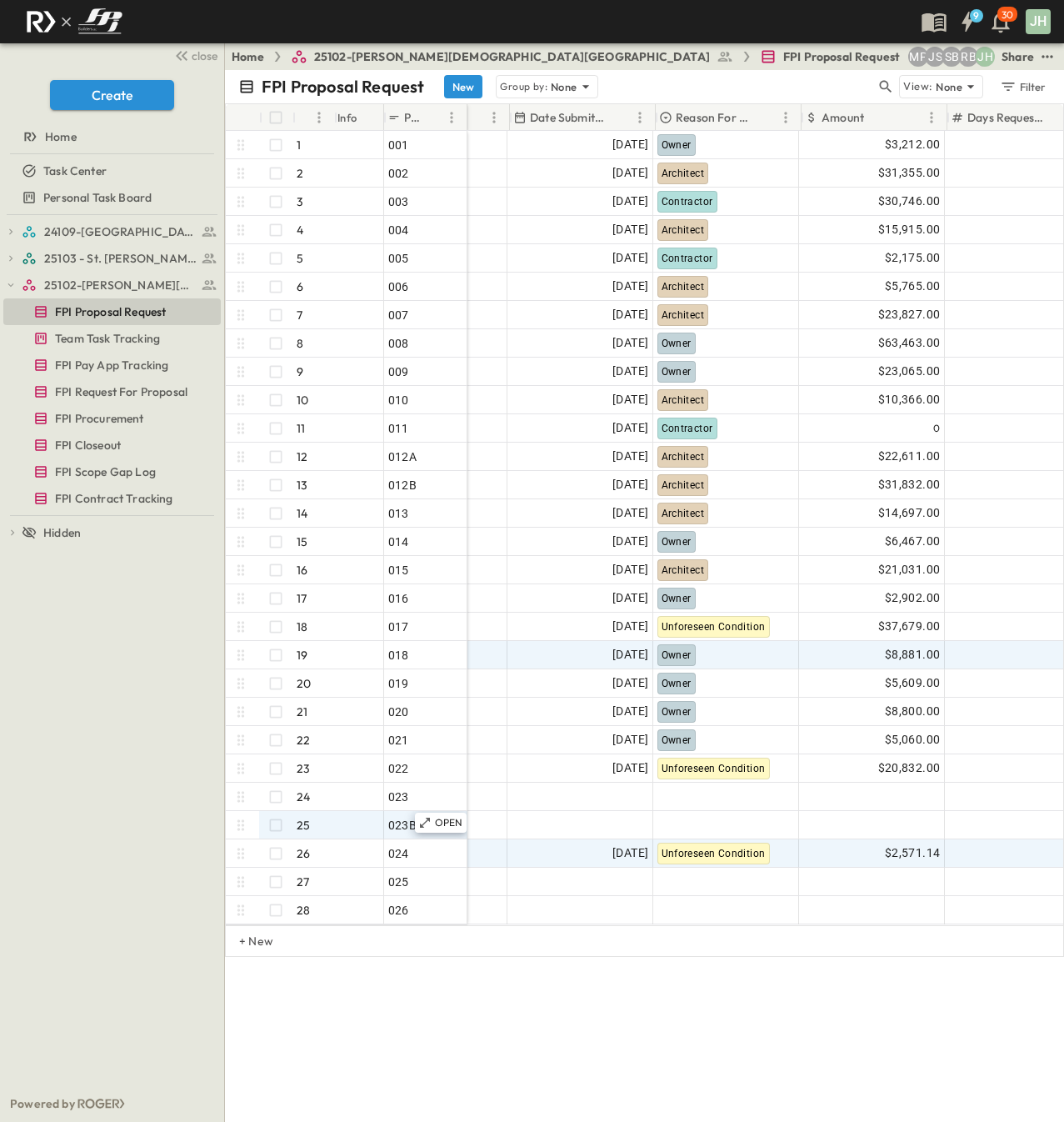
scroll to position [0, 301]
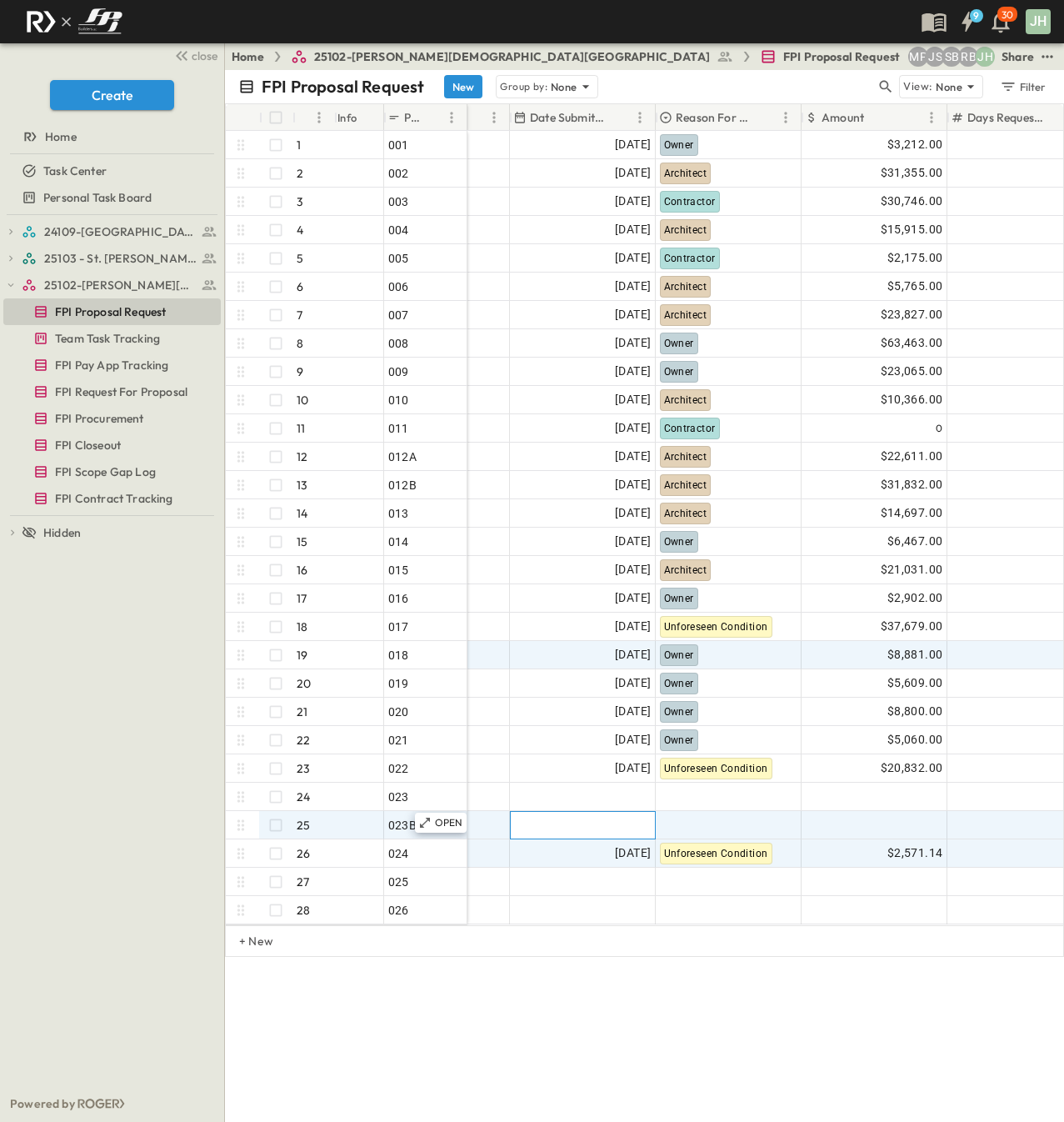
click at [600, 826] on div at bounding box center [583, 825] width 144 height 26
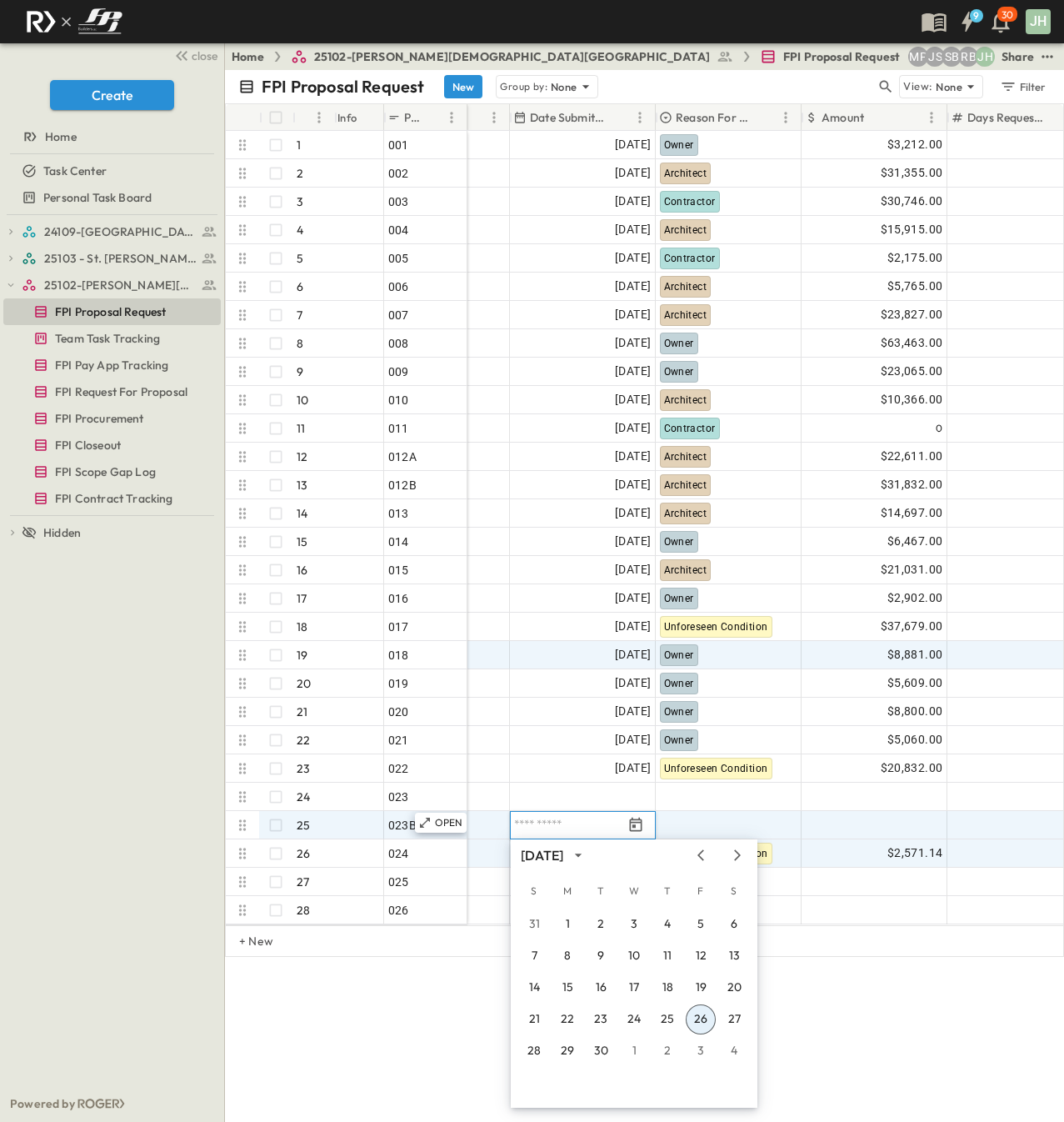
click at [700, 1011] on button "26" at bounding box center [700, 1019] width 30 height 30
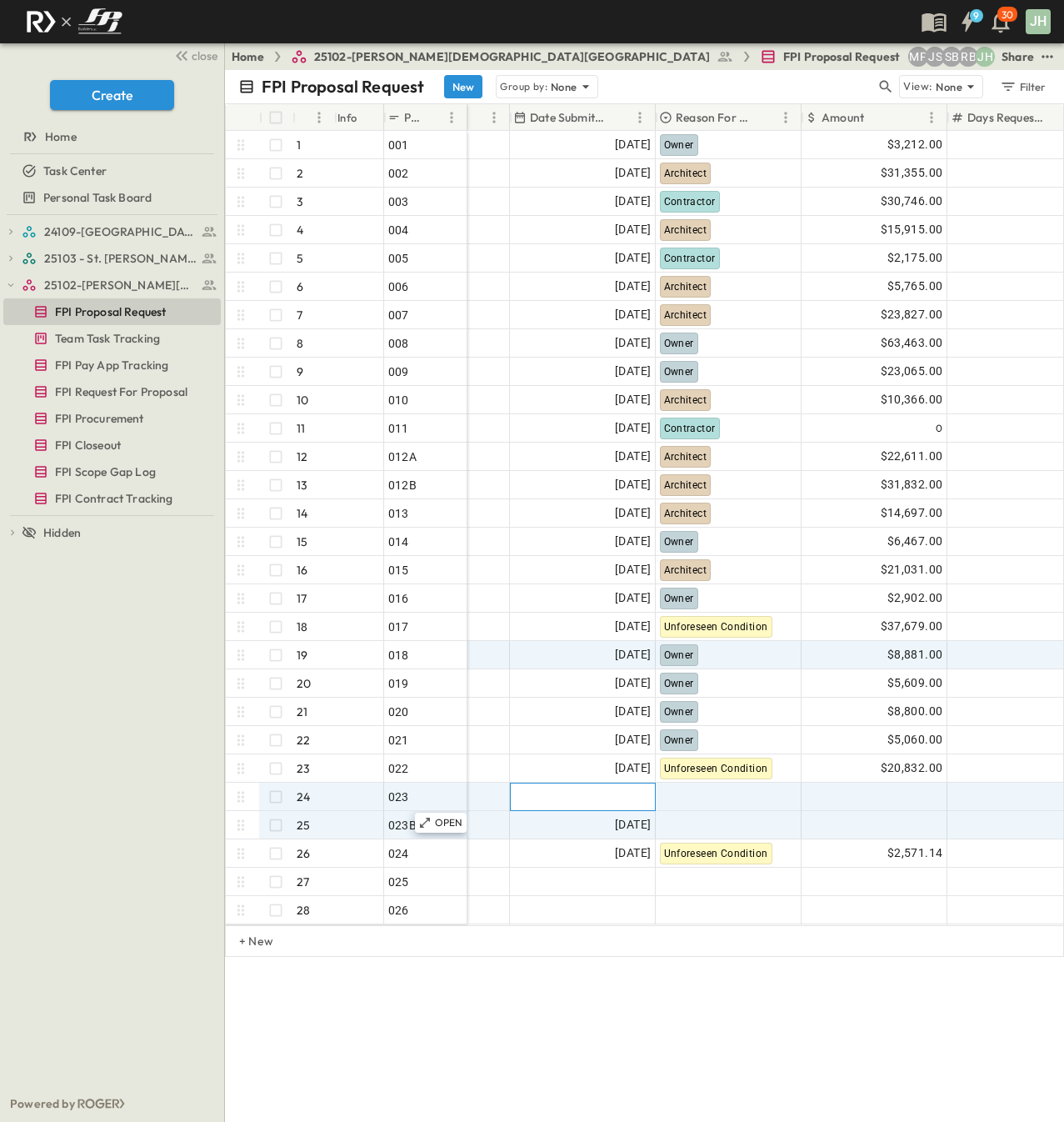
click at [587, 797] on div at bounding box center [583, 797] width 144 height 26
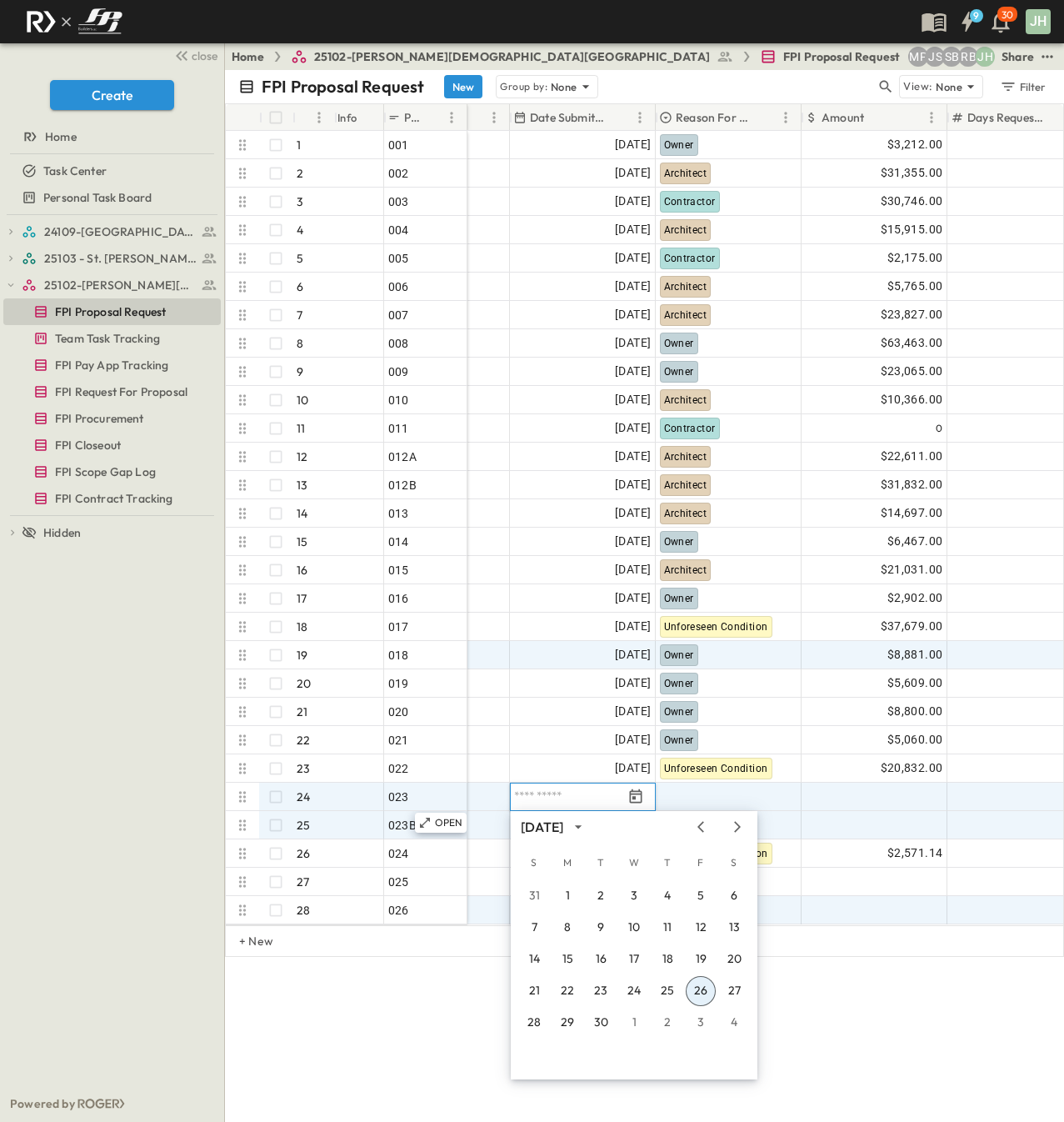
click at [707, 993] on button "26" at bounding box center [700, 990] width 30 height 30
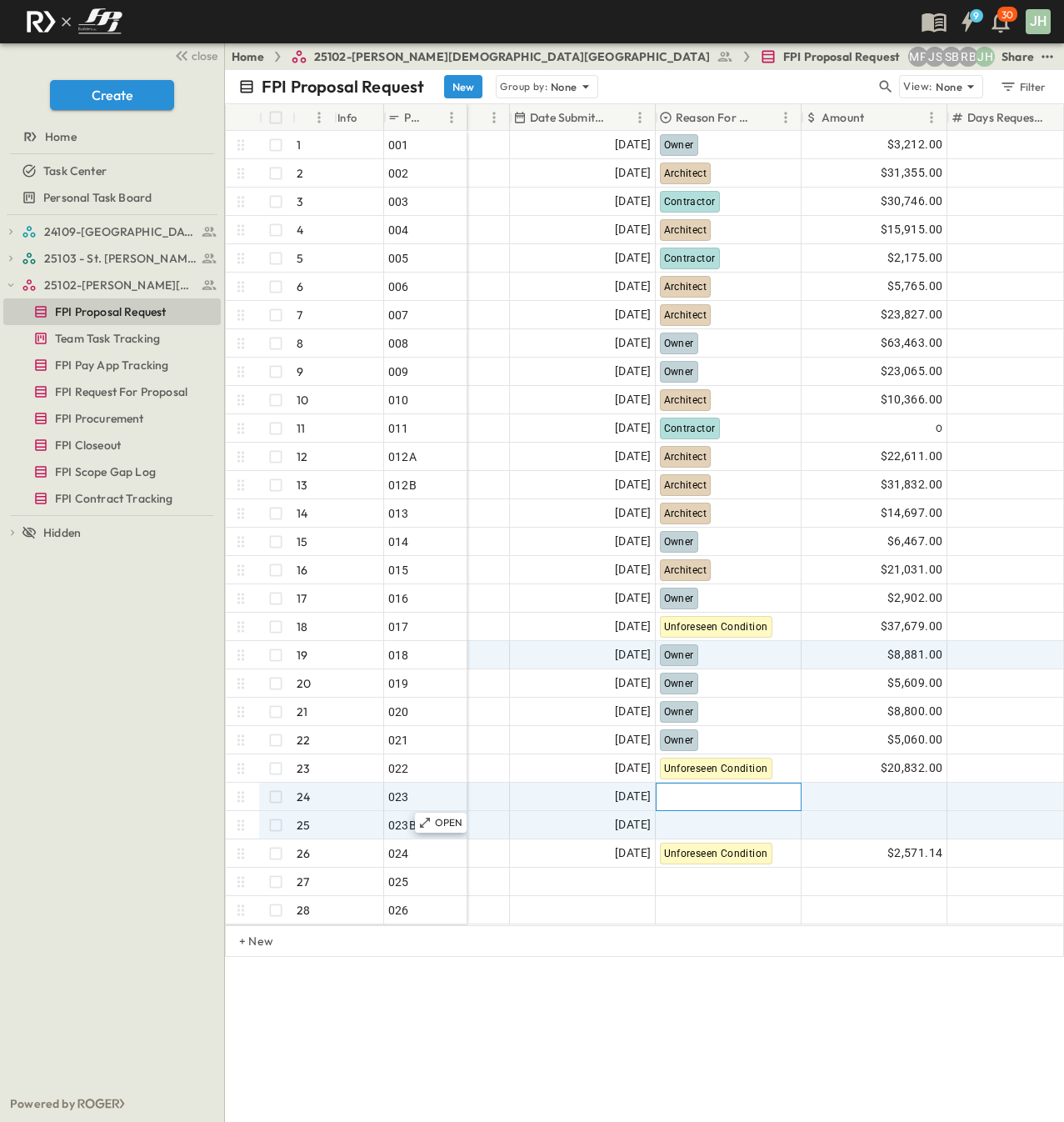
click at [706, 799] on div at bounding box center [728, 797] width 144 height 26
click at [682, 798] on div at bounding box center [728, 797] width 144 height 26
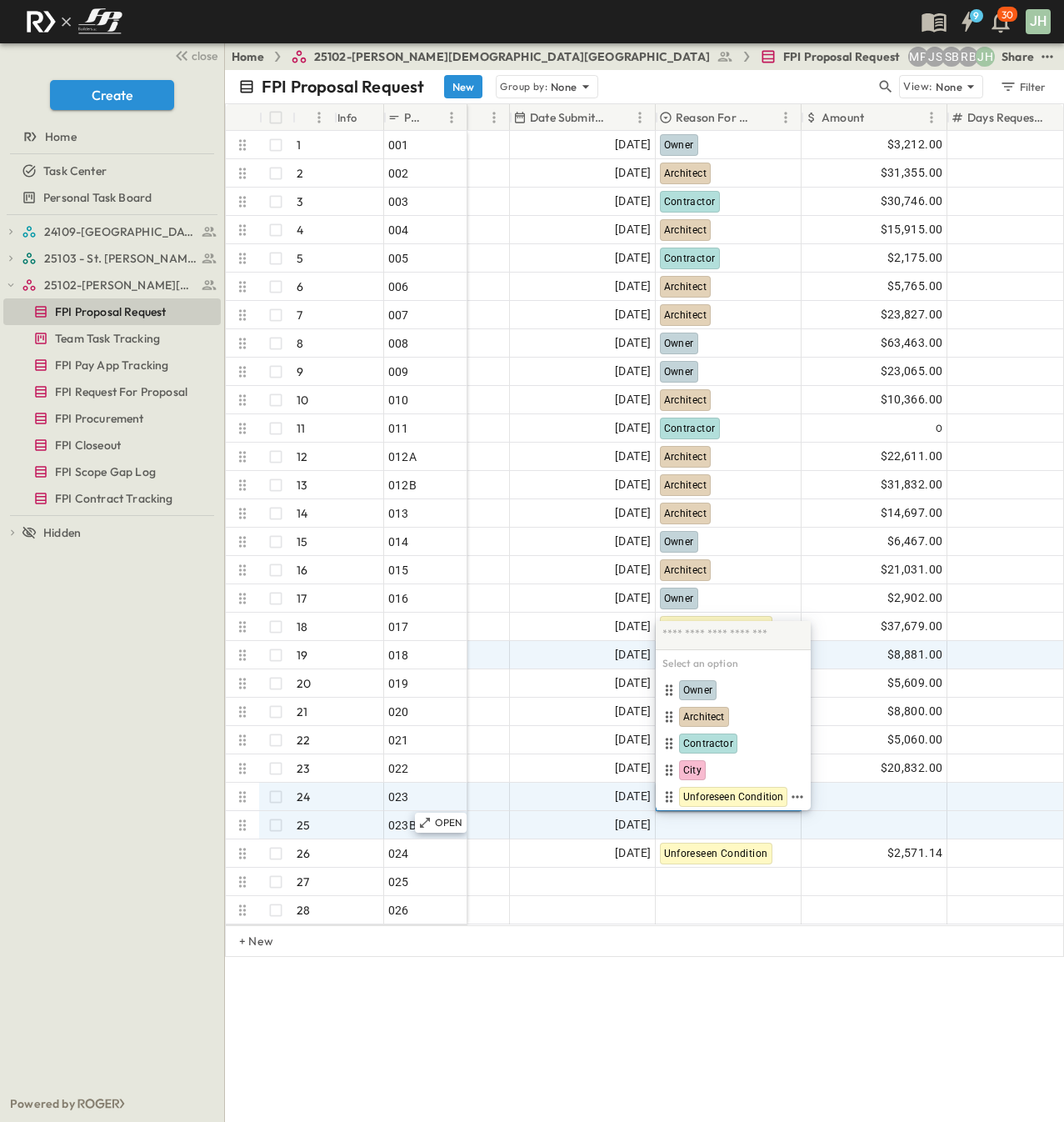
drag, startPoint x: 717, startPoint y: 791, endPoint x: 724, endPoint y: 826, distance: 35.7
click at [718, 791] on span "Unforeseen Condition" at bounding box center [733, 797] width 100 height 14
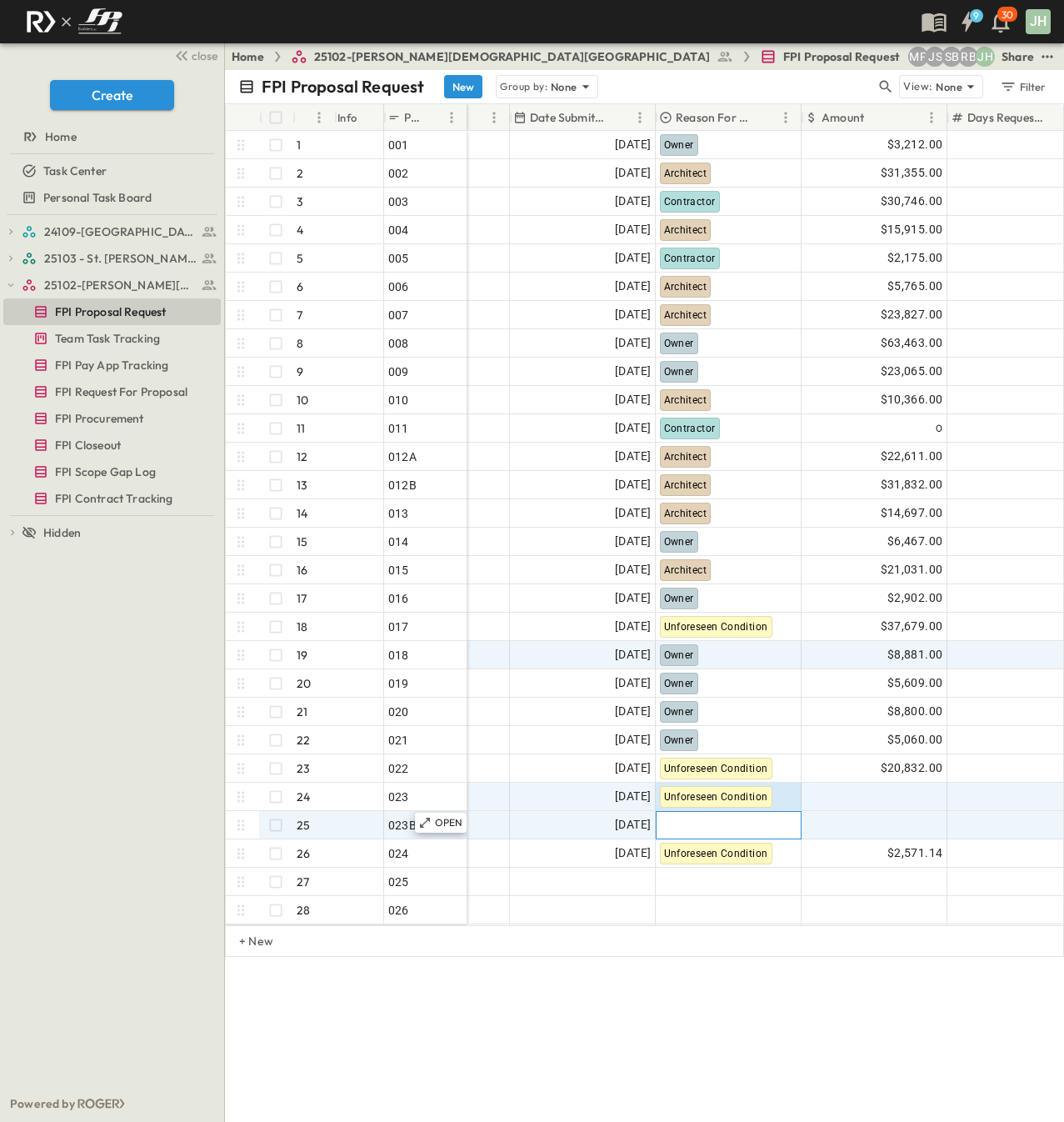
click at [718, 828] on div at bounding box center [728, 825] width 144 height 26
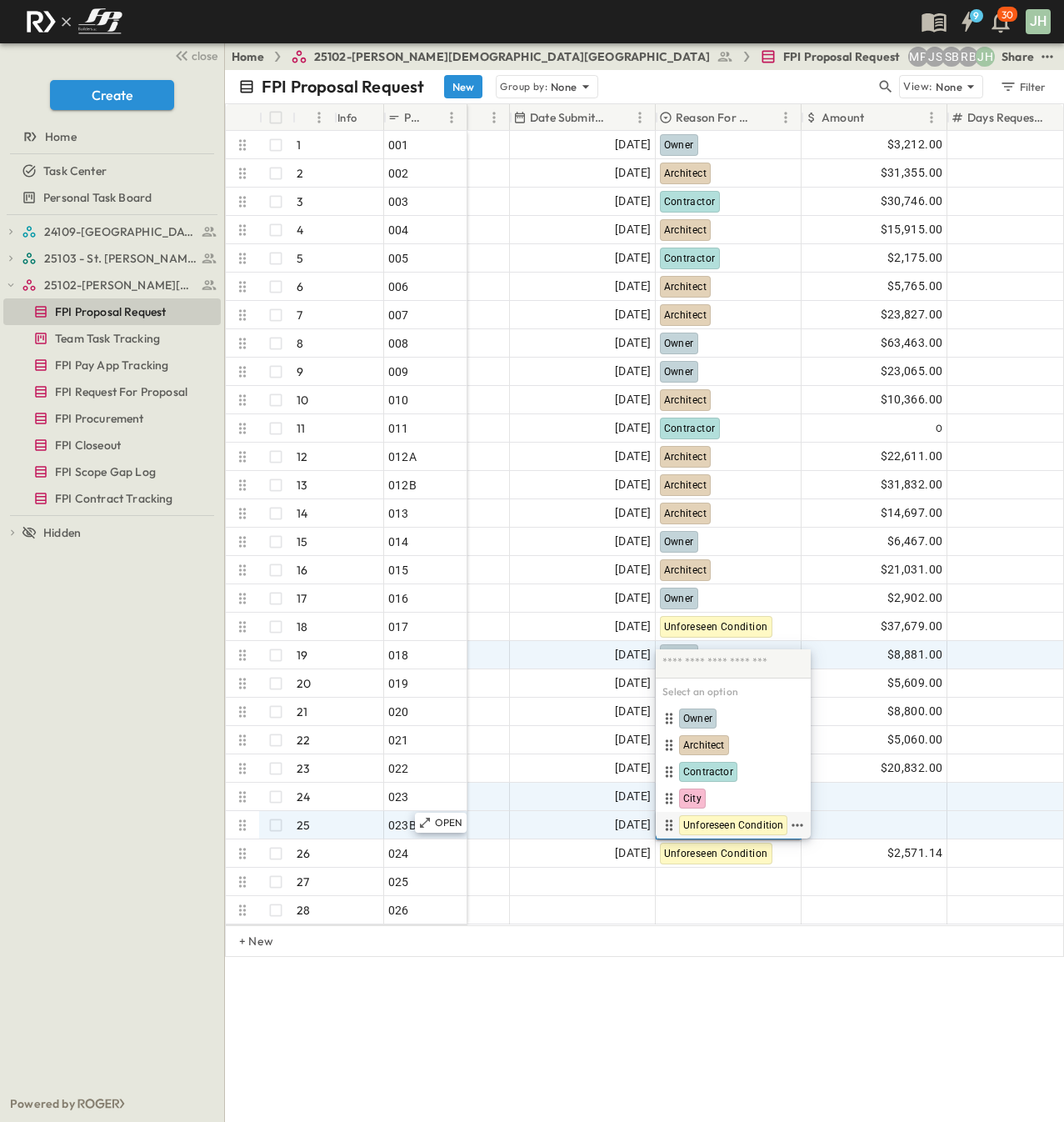
click at [727, 823] on span "Unforeseen Condition" at bounding box center [733, 826] width 100 height 14
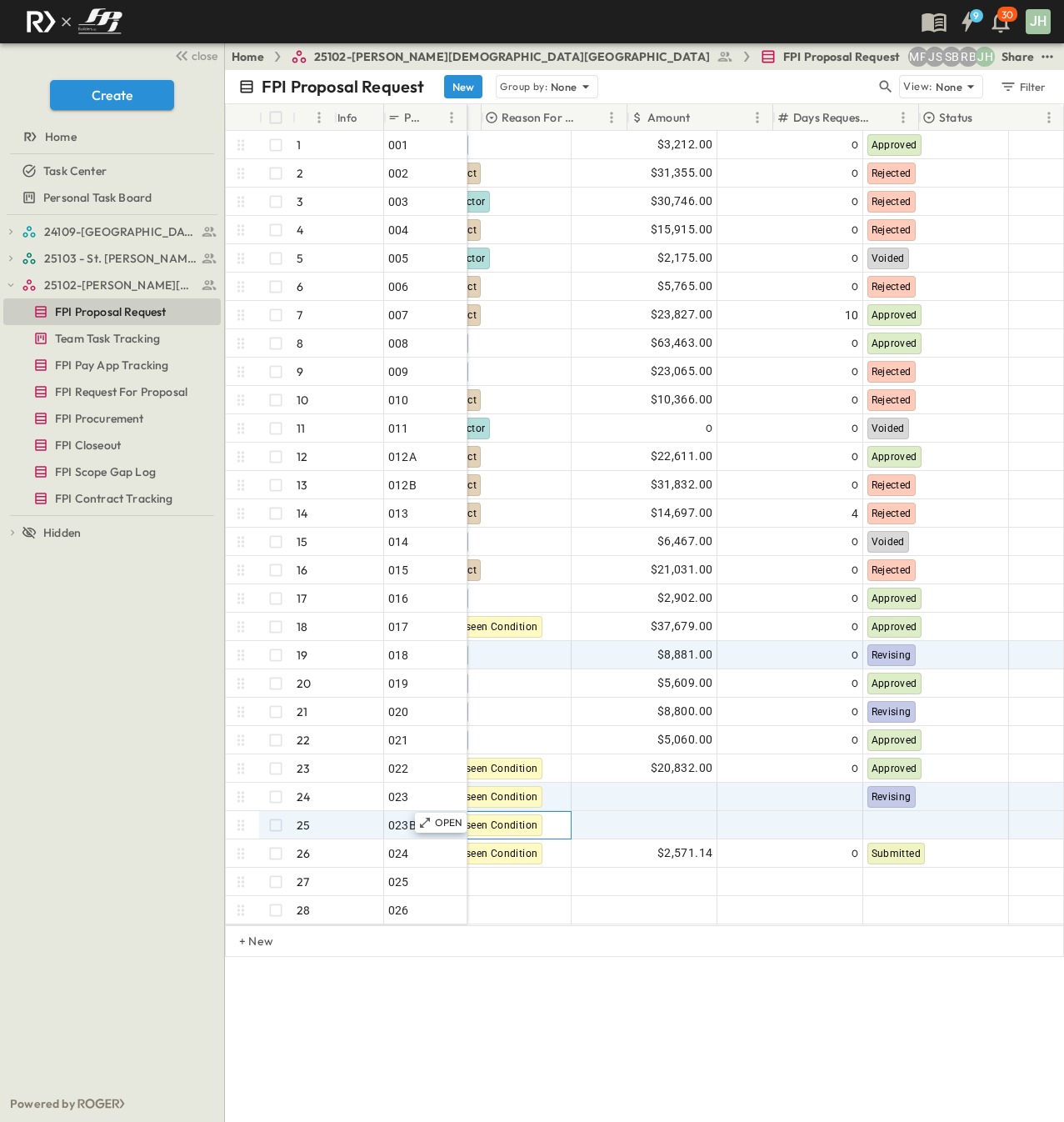
scroll to position [0, 534]
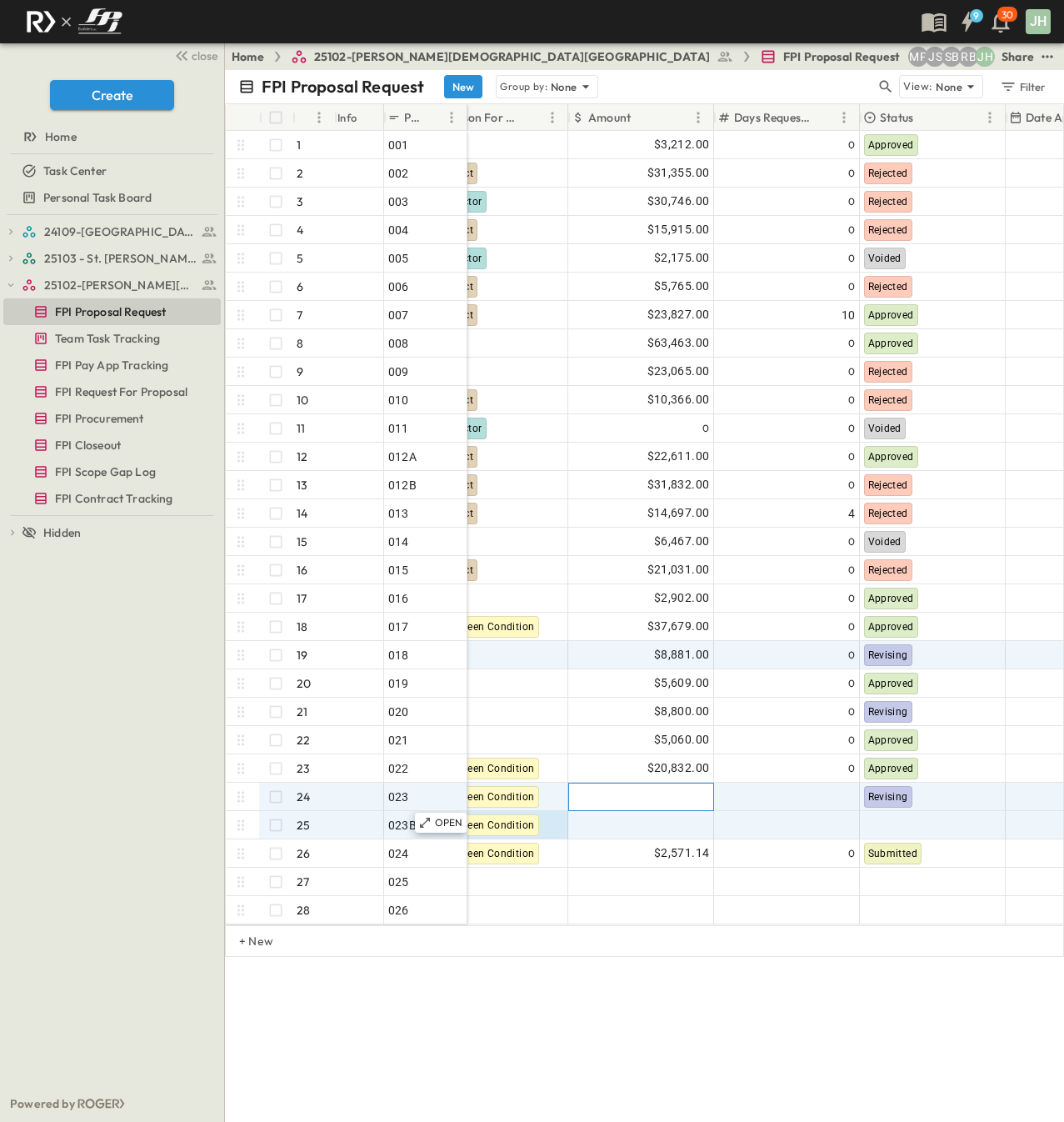
click at [635, 804] on div at bounding box center [641, 797] width 144 height 26
type input "********"
click at [661, 1050] on div "FPI Proposal Request New Group by: None View: None Filter # Info PR # PR Name P…" at bounding box center [644, 596] width 839 height 1052
click at [666, 823] on div at bounding box center [641, 825] width 144 height 26
type input "********"
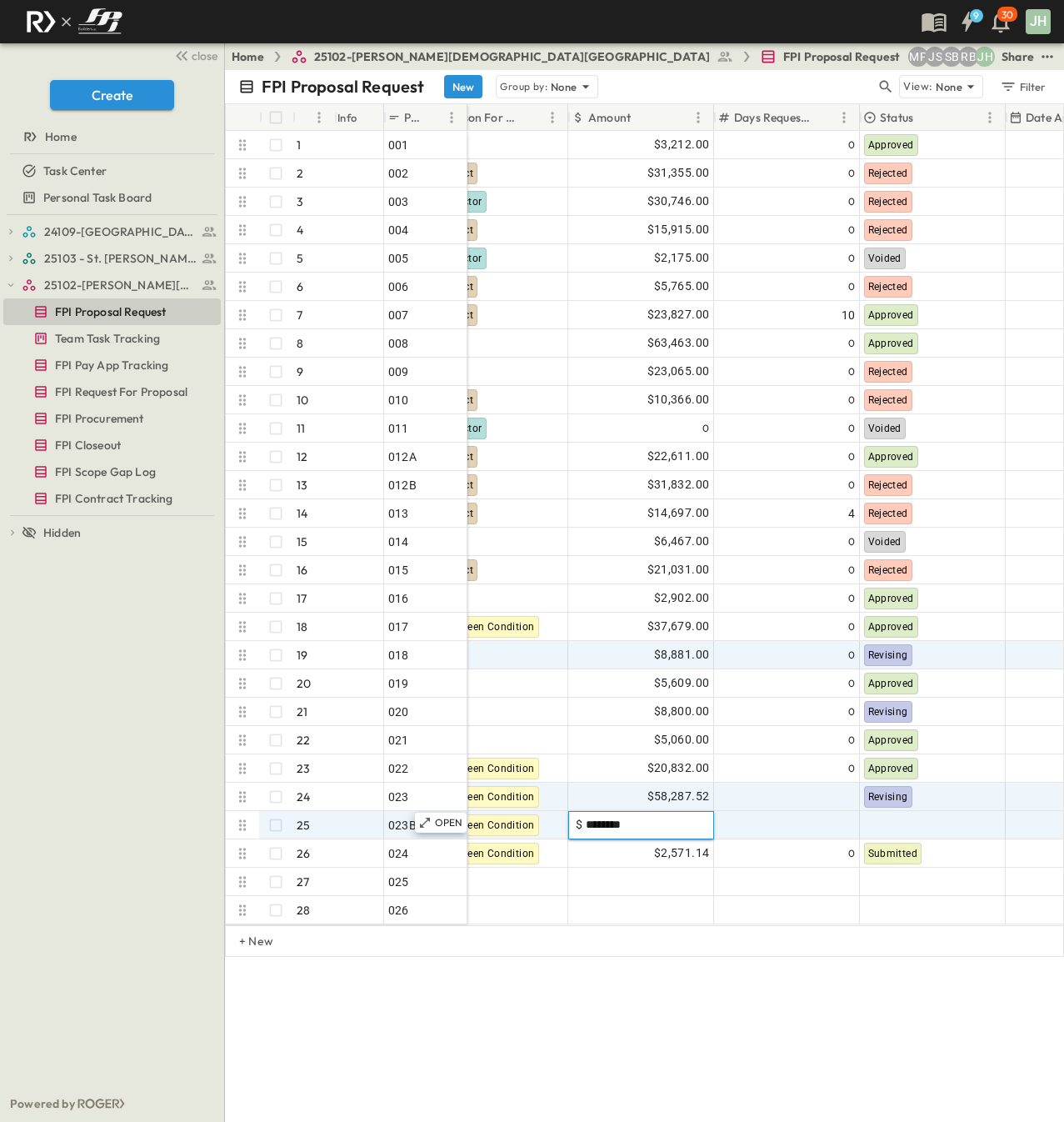
click at [743, 1009] on div "FPI Proposal Request New Group by: None View: None Filter # Info PR # PR Name P…" at bounding box center [644, 596] width 839 height 1052
click at [794, 797] on div at bounding box center [786, 796] width 137 height 23
type input "*"
click at [794, 824] on div at bounding box center [786, 825] width 137 height 23
click at [837, 981] on div "FPI Proposal Request New Group by: None View: None Filter # Info PR # PR Name P…" at bounding box center [644, 596] width 839 height 1052
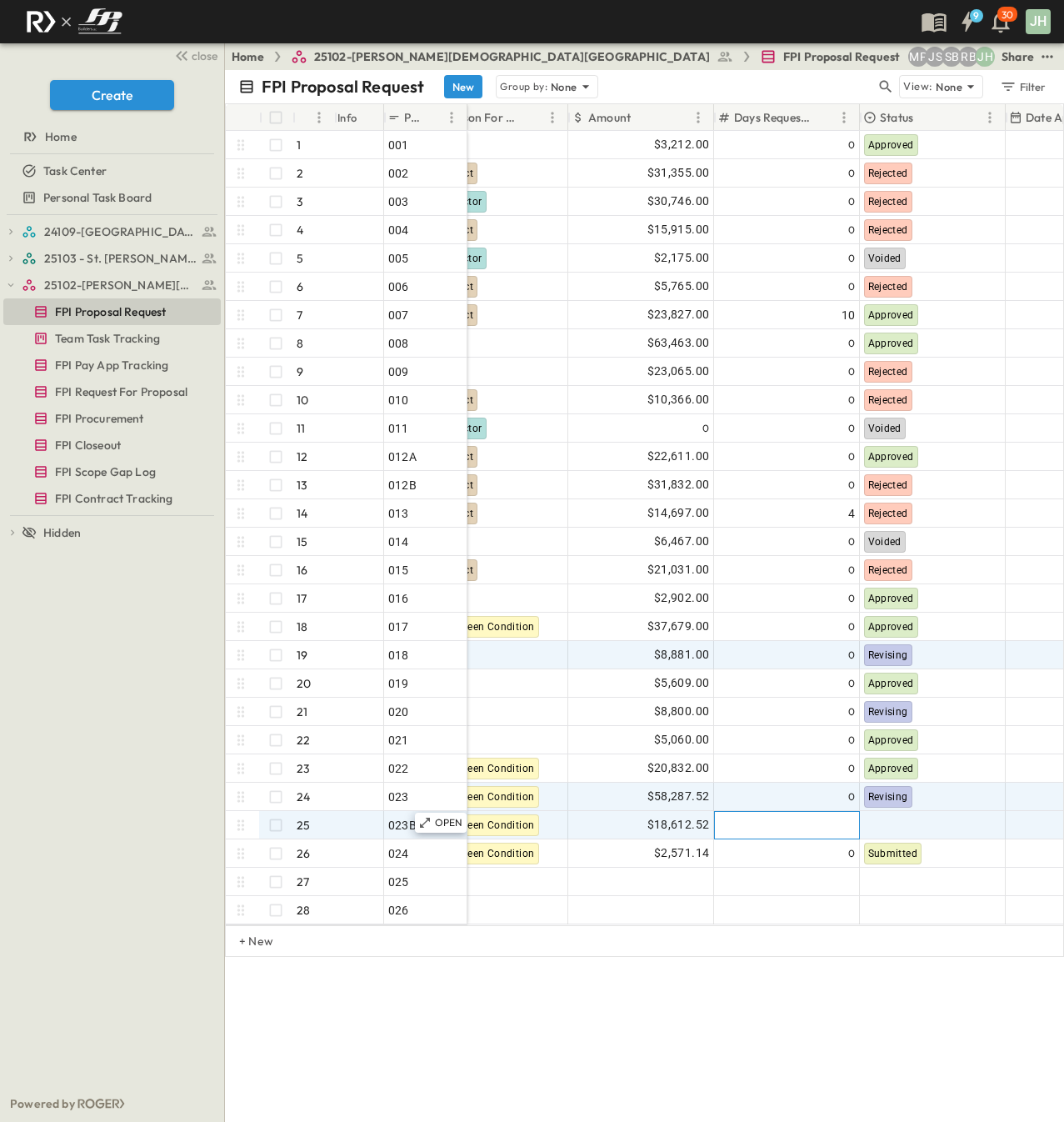
click at [817, 823] on div at bounding box center [786, 825] width 137 height 23
type input "*"
click at [807, 997] on div "FPI Proposal Request New Group by: None View: None Filter # Info PR # PR Name P…" at bounding box center [644, 596] width 839 height 1052
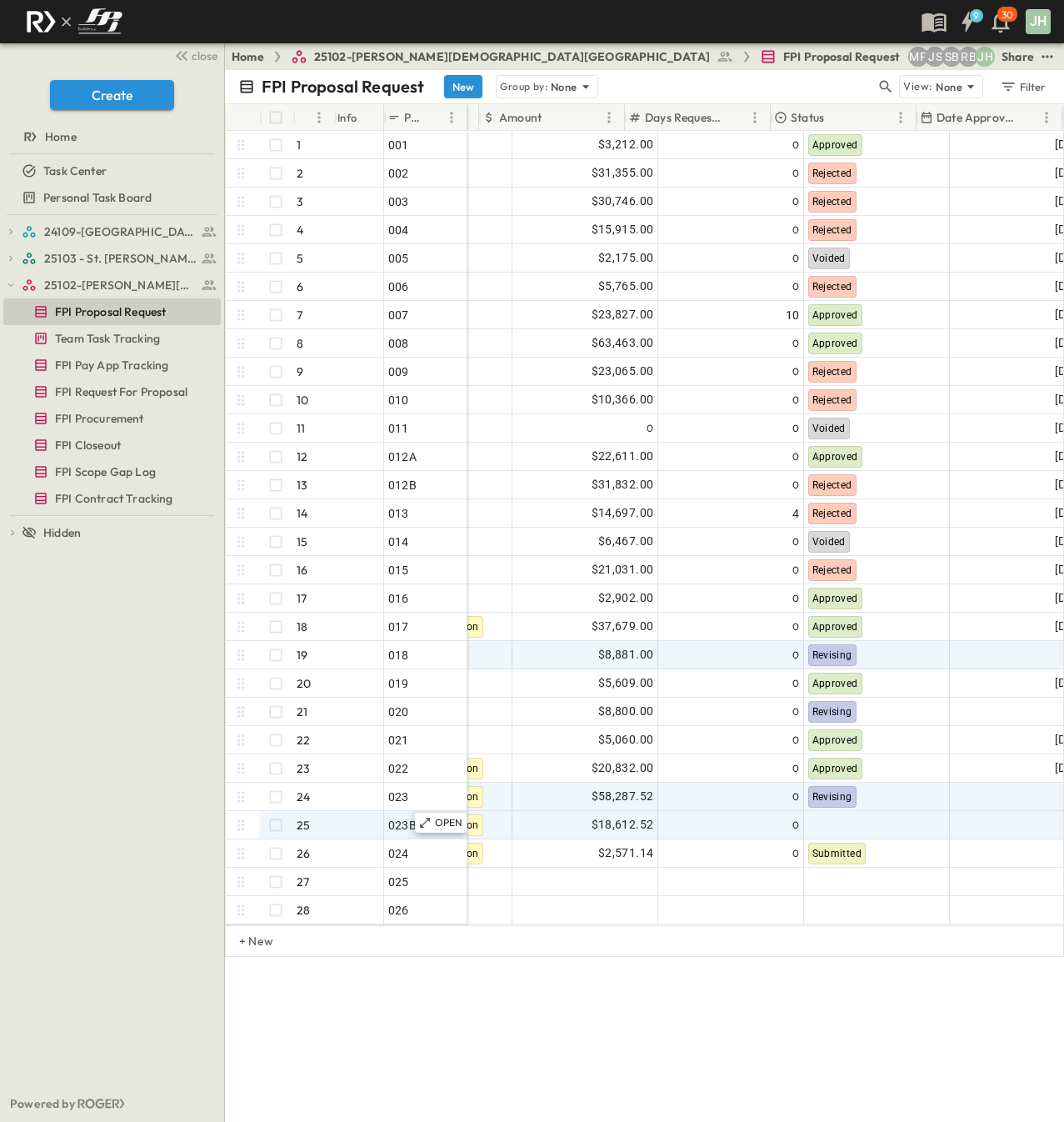
scroll to position [0, 653]
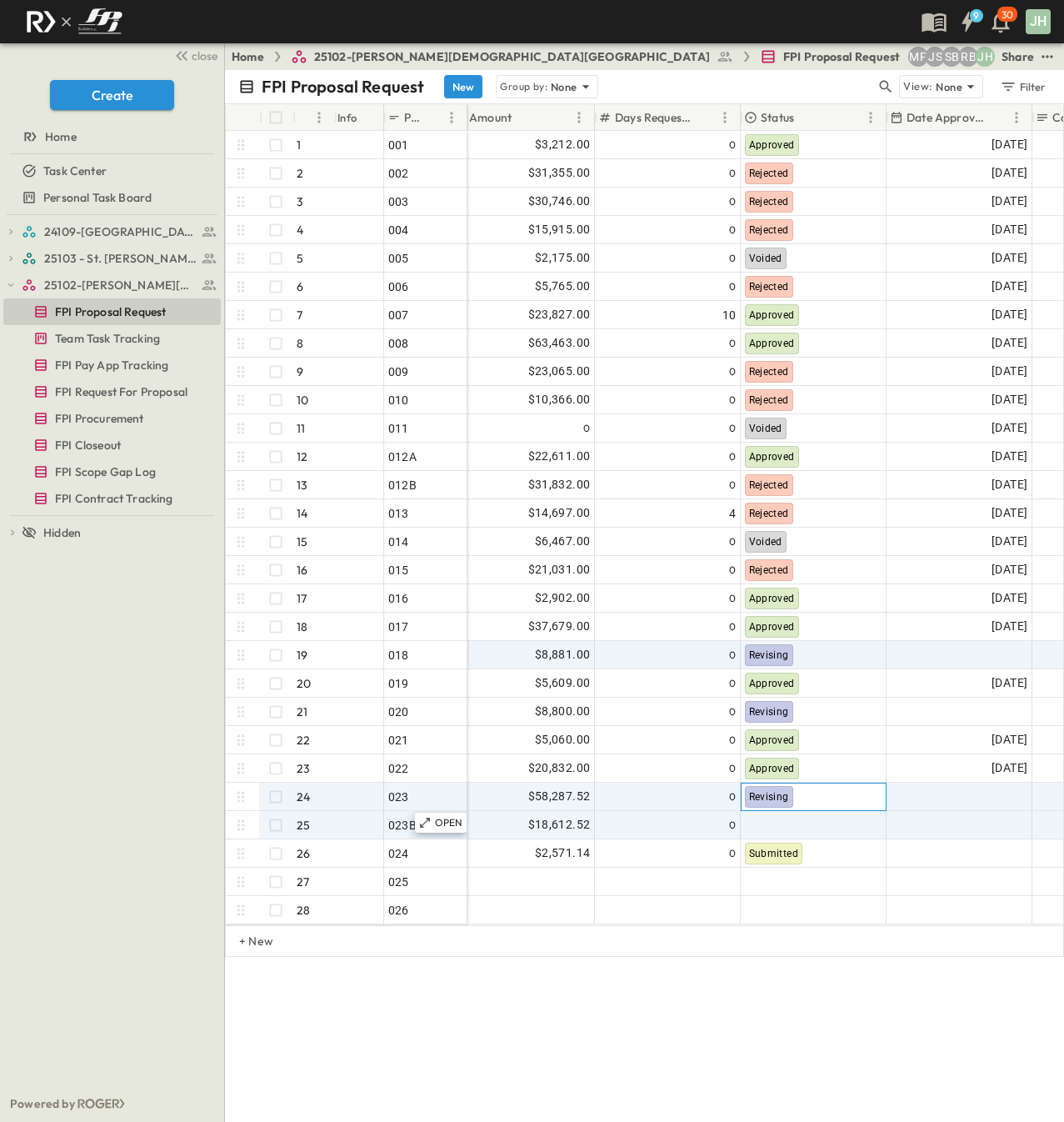
click at [818, 797] on div "Revising" at bounding box center [814, 797] width 144 height 26
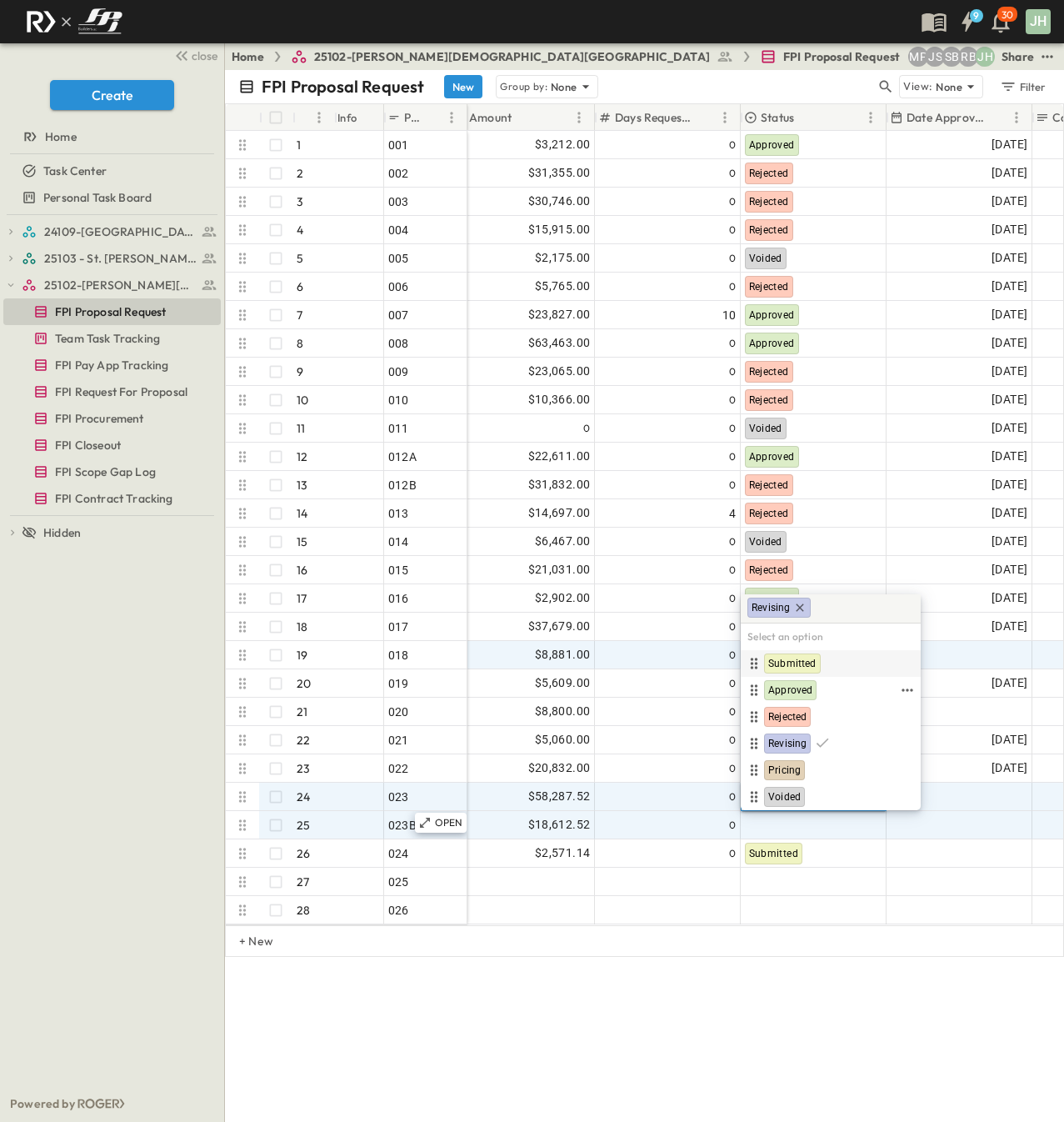
click at [805, 657] on span "Submitted" at bounding box center [792, 664] width 49 height 14
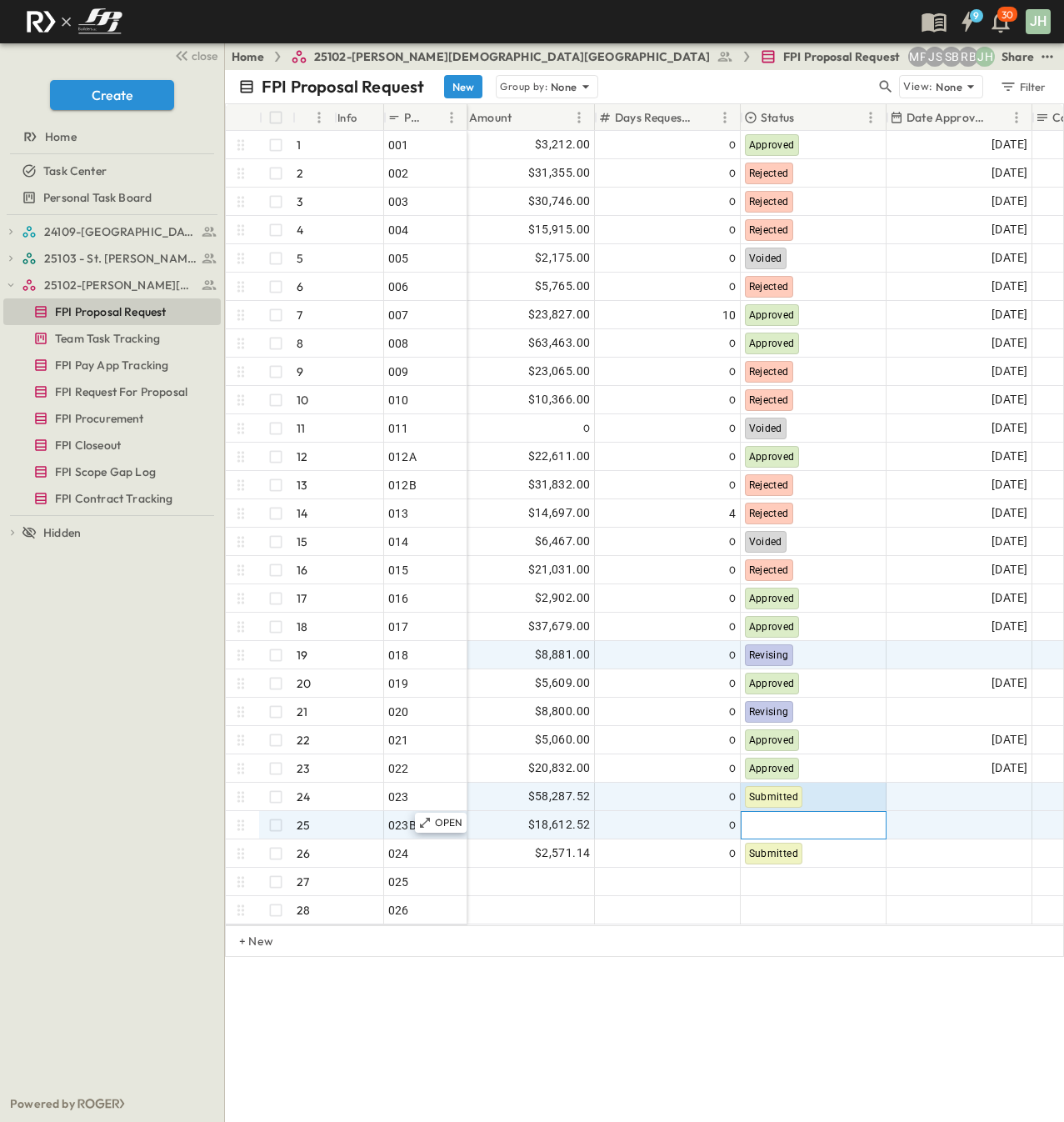
click at [790, 827] on div at bounding box center [814, 825] width 144 height 26
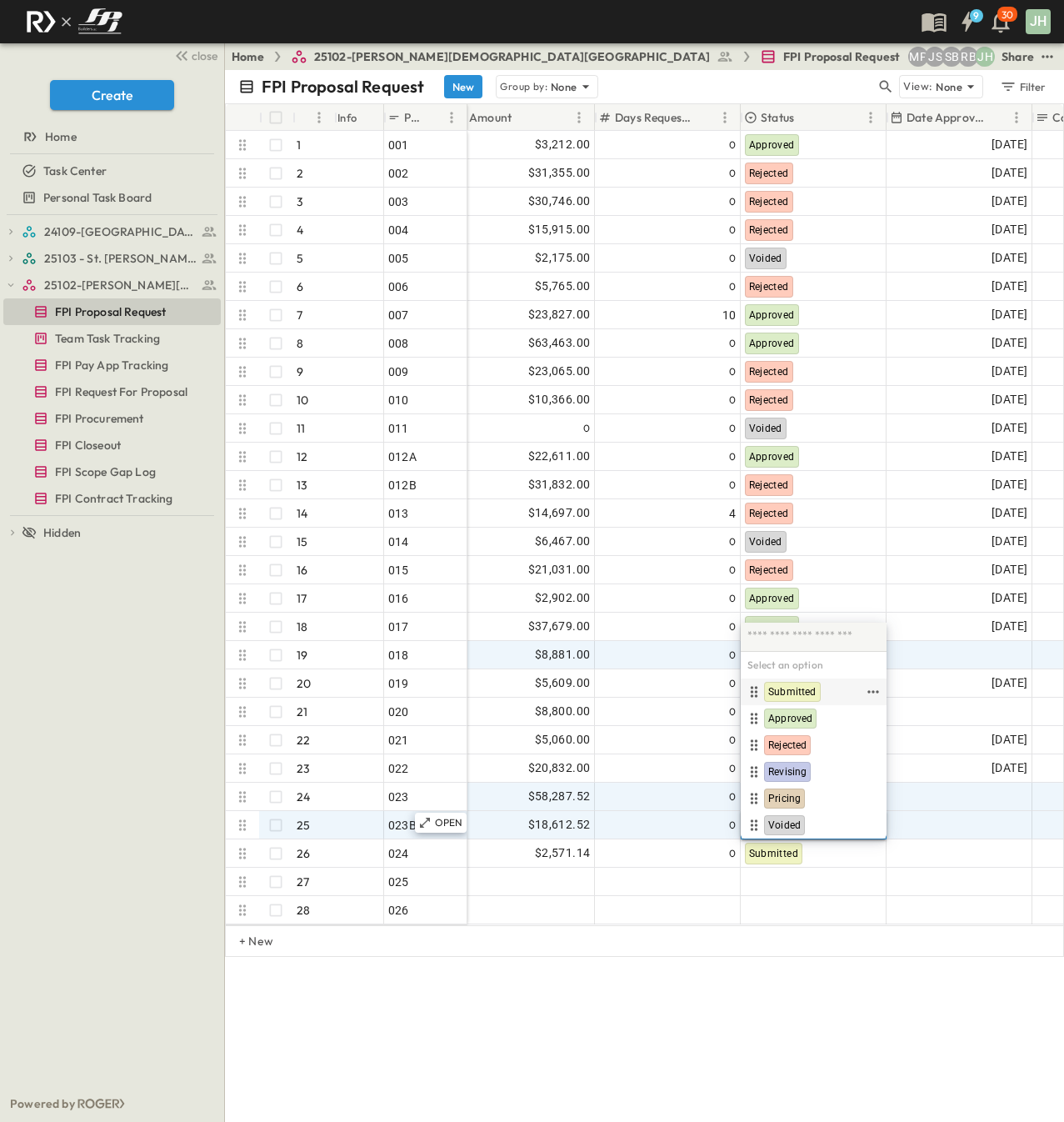
click at [793, 689] on span "Submitted" at bounding box center [792, 692] width 49 height 14
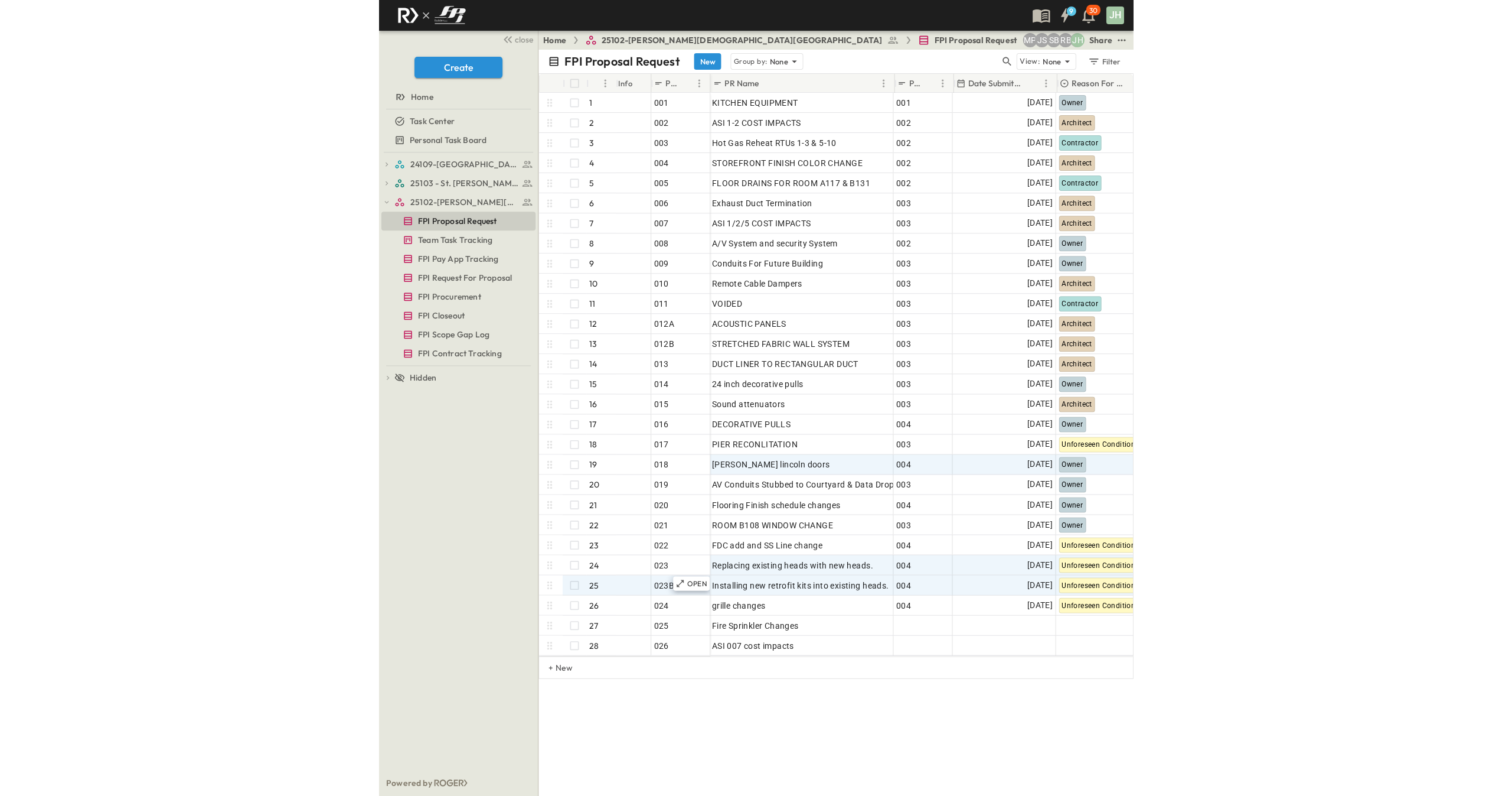
scroll to position [0, 0]
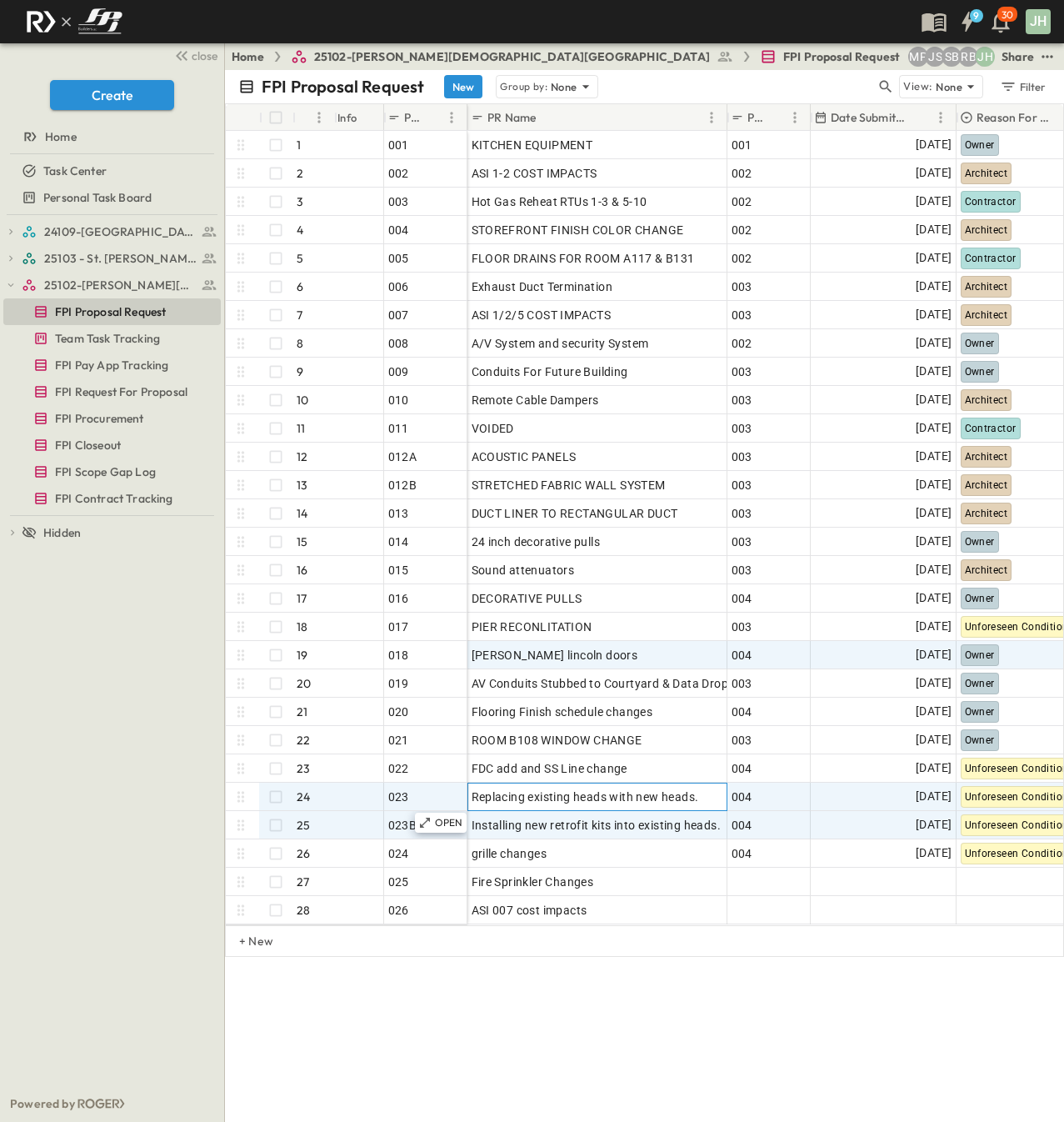
click at [470, 791] on div "Replacing existing heads with new heads." at bounding box center [597, 797] width 258 height 26
drag, startPoint x: 471, startPoint y: 798, endPoint x: 572, endPoint y: 791, distance: 101.2
click at [572, 791] on div "Replacing existing heads with new heads." at bounding box center [597, 797] width 258 height 26
drag, startPoint x: 474, startPoint y: 793, endPoint x: 693, endPoint y: 783, distance: 219.2
drag, startPoint x: 702, startPoint y: 797, endPoint x: 492, endPoint y: 791, distance: 210.1
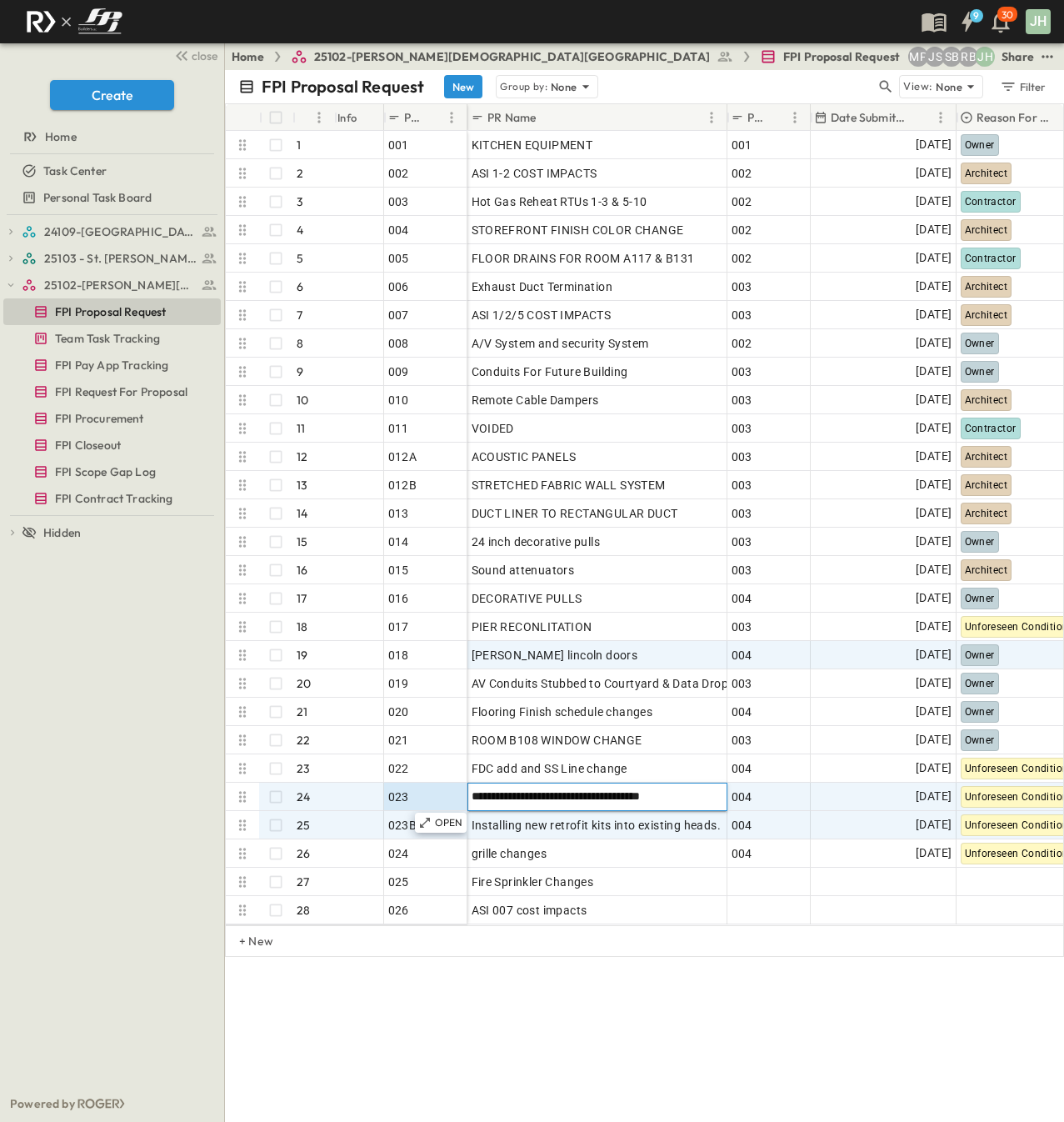
click at [464, 793] on div "001 1 OPEN 001 002 2 OPEN 002 003 3 OPEN 003 004 4 OPEN 004 005 5 OPEN 005 006 …" at bounding box center [1054, 527] width 1656 height 793
drag, startPoint x: 693, startPoint y: 797, endPoint x: 472, endPoint y: 792, distance: 221.1
click at [472, 792] on input "**********" at bounding box center [597, 795] width 257 height 20
drag, startPoint x: 536, startPoint y: 826, endPoint x: 471, endPoint y: 830, distance: 65.1
click at [536, 825] on span "Installing new retrofit kits into existing heads." at bounding box center [596, 826] width 250 height 17
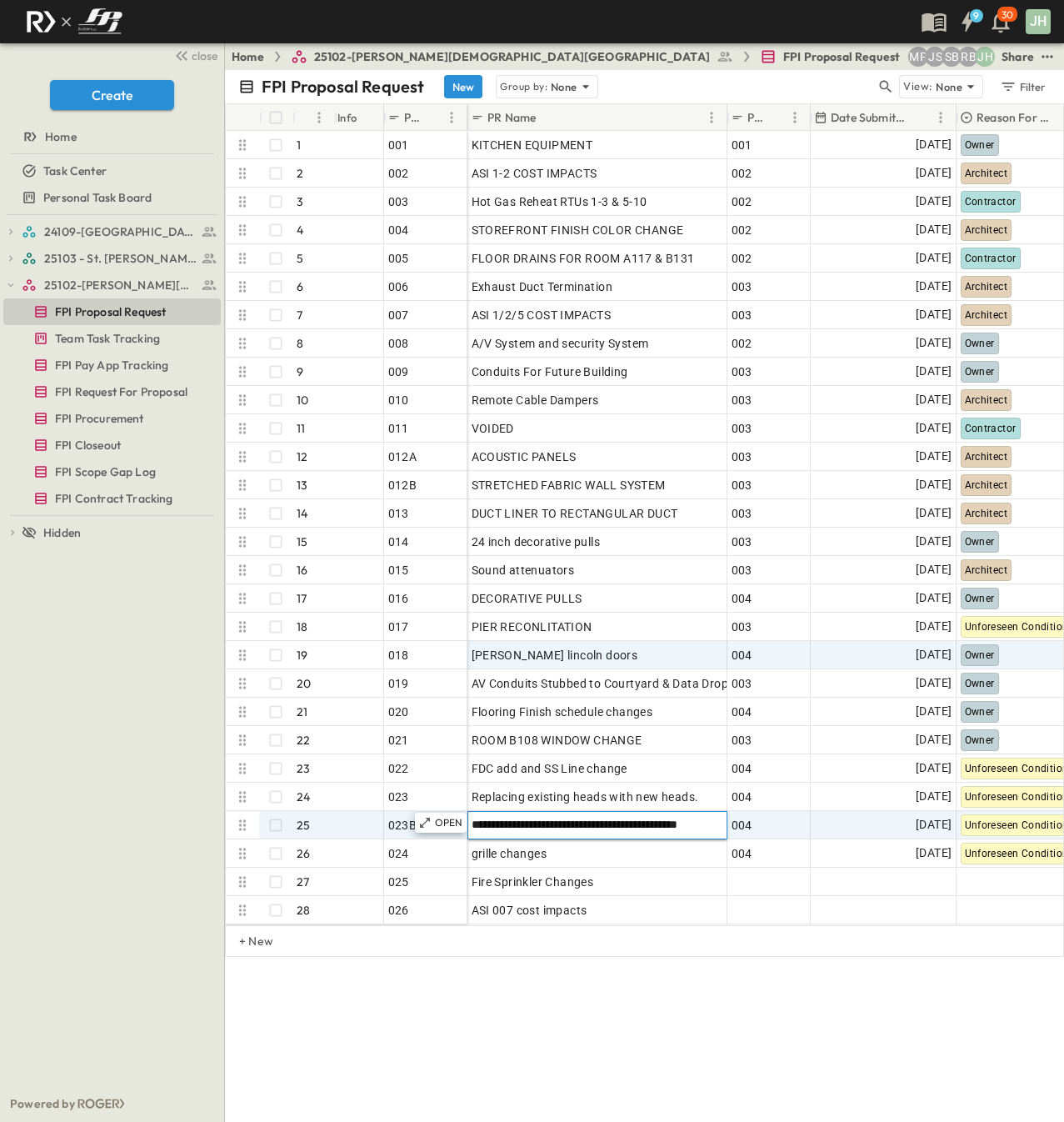
drag, startPoint x: 471, startPoint y: 825, endPoint x: 714, endPoint y: 818, distance: 243.1
click at [714, 818] on input "**********" at bounding box center [597, 824] width 257 height 20
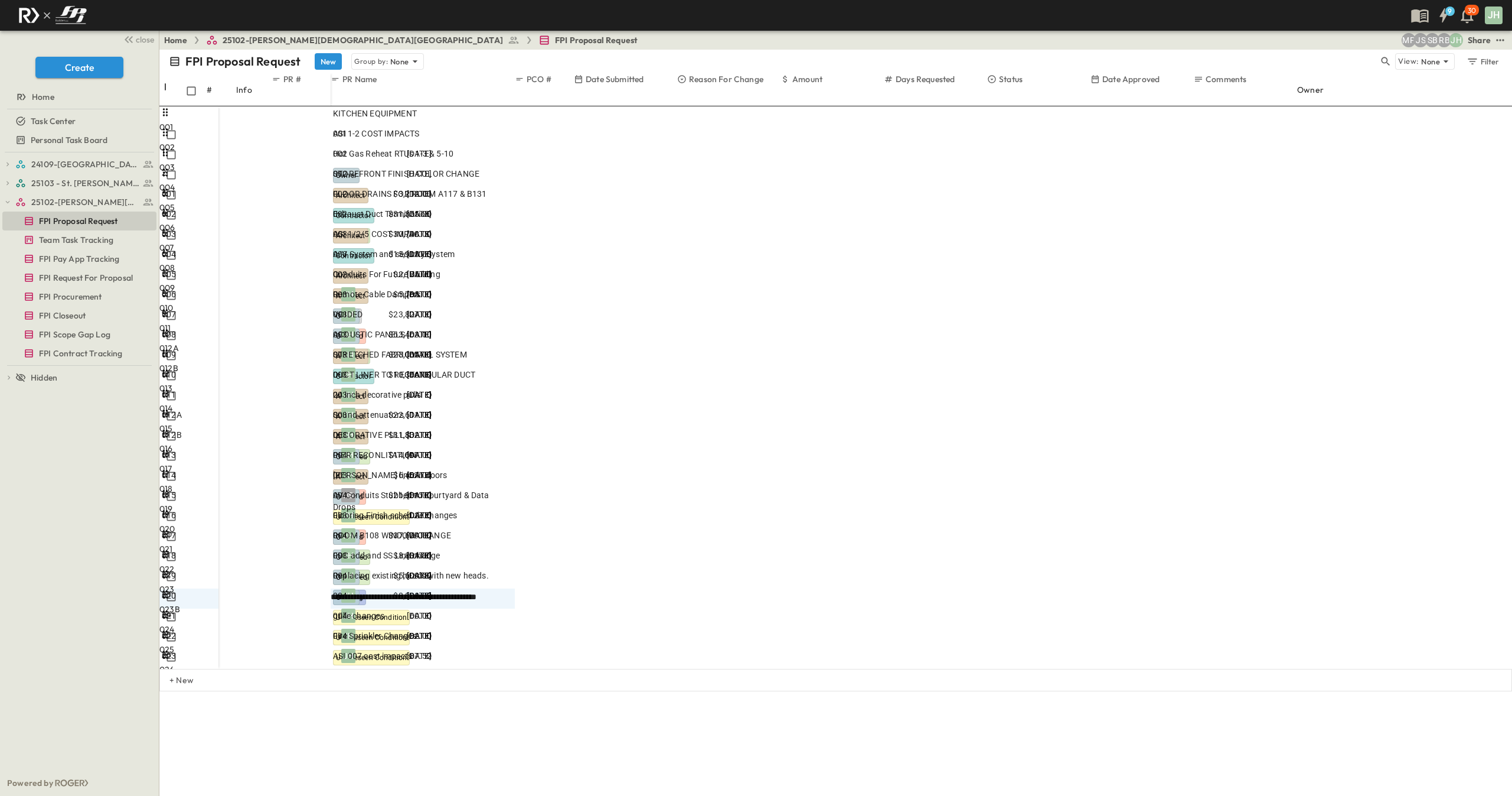
click at [852, 669] on div "001 1 OPEN 001 002 2 OPEN 002 003 3 OPEN 003 004 4 OPEN 004 005 5 OPEN 005 006 …" at bounding box center [835, 387] width 1353 height 562
click at [905, 669] on div "001 1 OPEN 001 002 2 OPEN 002 003 3 OPEN 003 004 4 OPEN 004 005 5 OPEN 005 006 …" at bounding box center [835, 387] width 1353 height 562
click at [397, 669] on div "001 1 OPEN 001 002 2 OPEN 002 003 3 OPEN 003 004 4 OPEN 004 005 5 OPEN 005 006 …" at bounding box center [835, 387] width 1353 height 562
click at [194, 669] on div "001 1 OPEN 001 002 2 OPEN 002 003 3 OPEN 003 004 4 OPEN 004 005 5 OPEN 005 006 …" at bounding box center [835, 387] width 1353 height 562
click at [192, 692] on div "+ New" at bounding box center [835, 679] width 1353 height 22
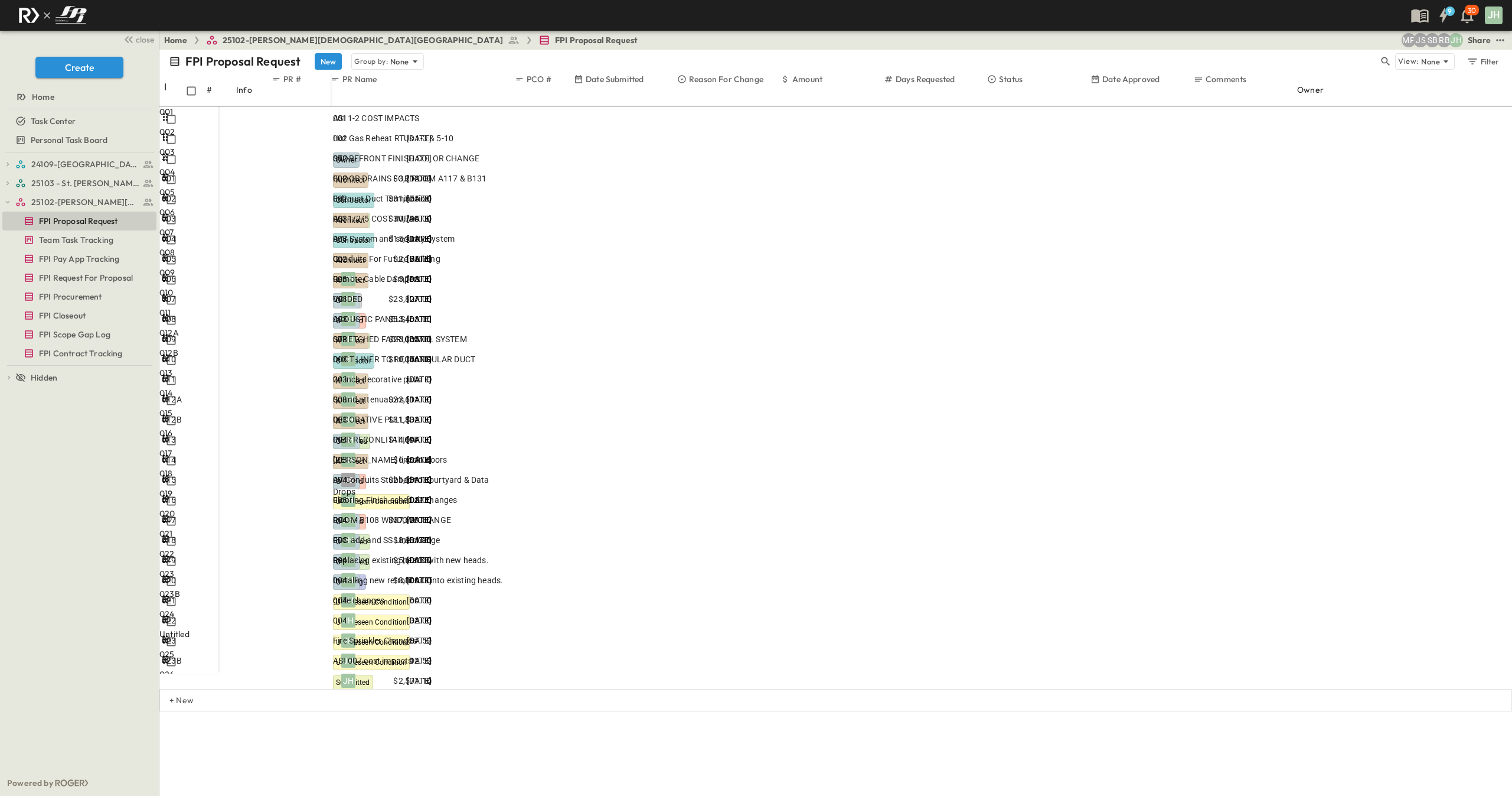
scroll to position [20, 0]
click at [388, 630] on div at bounding box center [360, 630] width 54 height 0
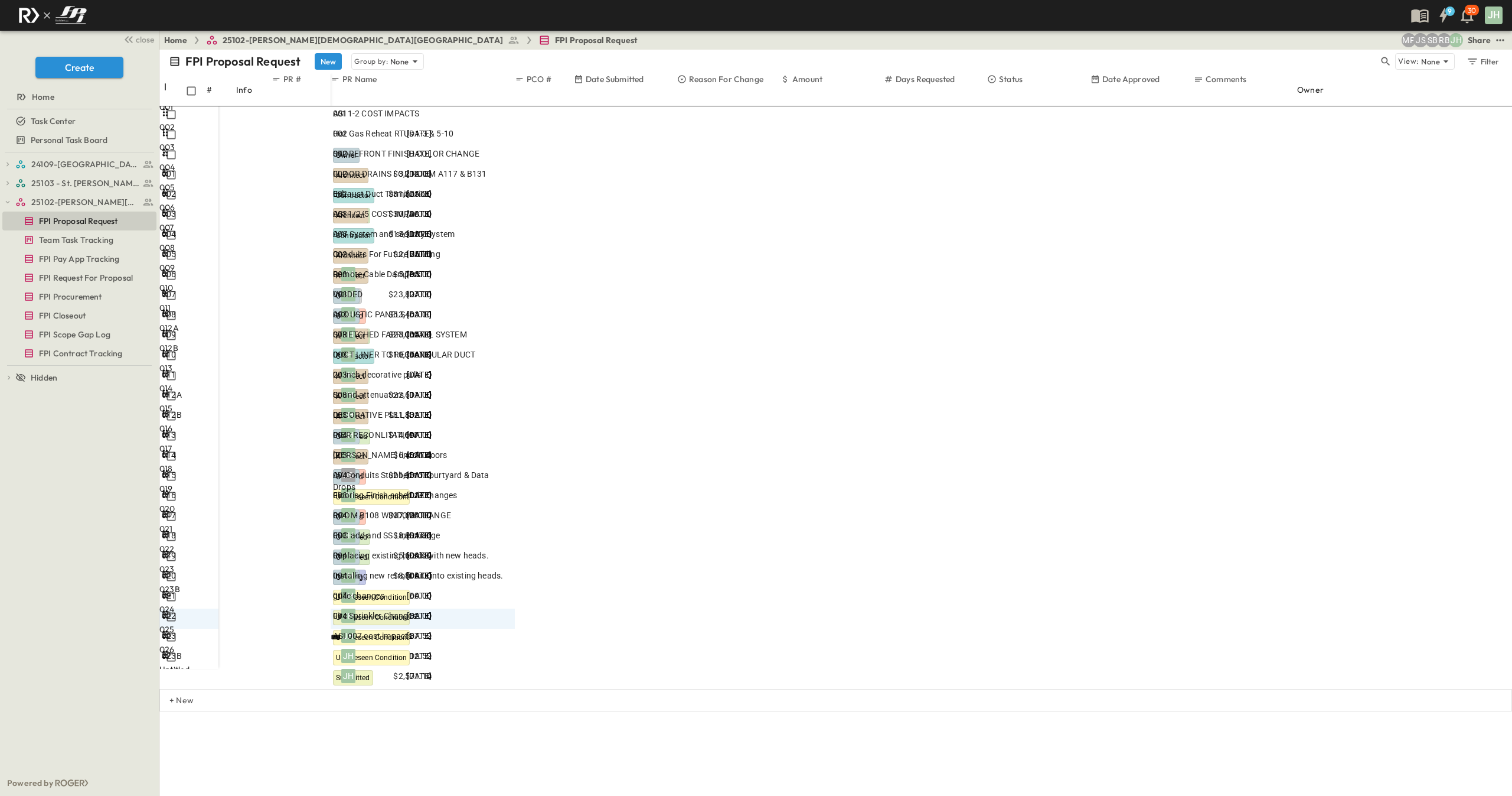
type input "***"
click at [388, 650] on div at bounding box center [360, 650] width 54 height 0
type input "***"
click at [555, 689] on div "001 1 OPEN 001 002 2 OPEN 002 003 3 OPEN 003 004 4 OPEN 004 005 5 OPEN 005 006 …" at bounding box center [835, 397] width 1353 height 583
